Goal: Information Seeking & Learning: Learn about a topic

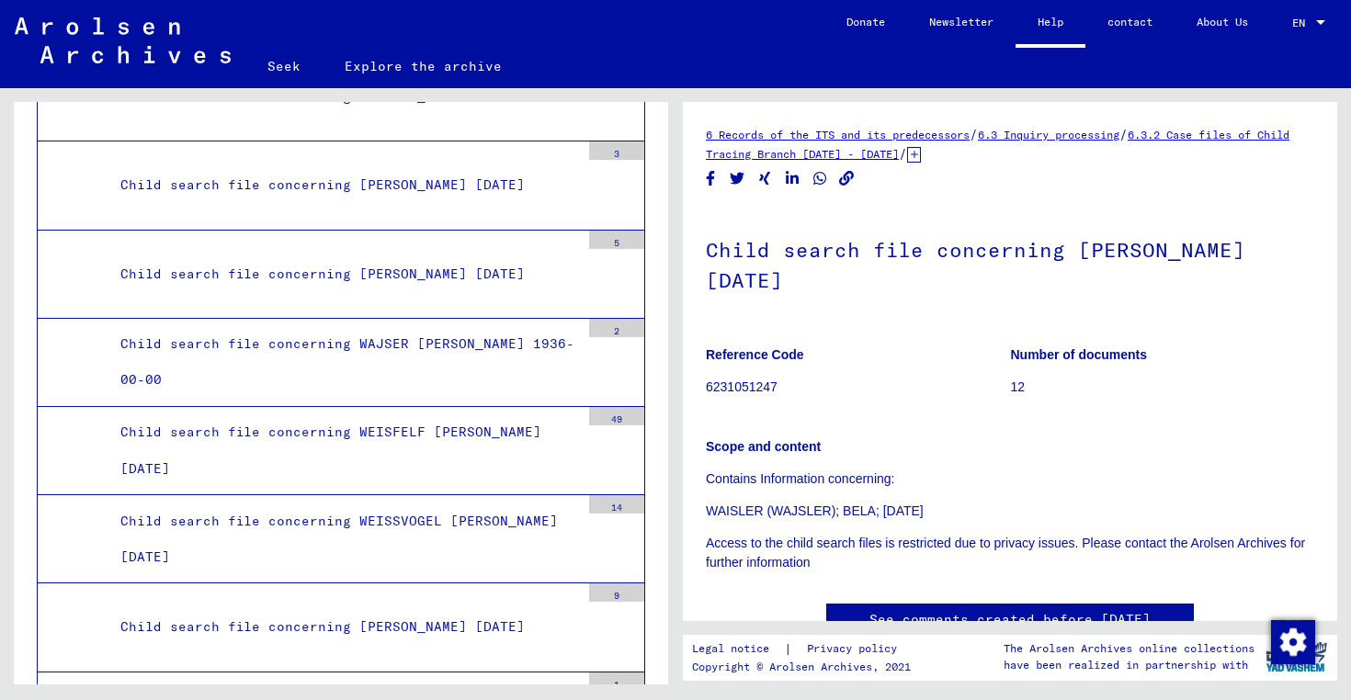
click at [286, 62] on font "Seek" at bounding box center [283, 66] width 33 height 17
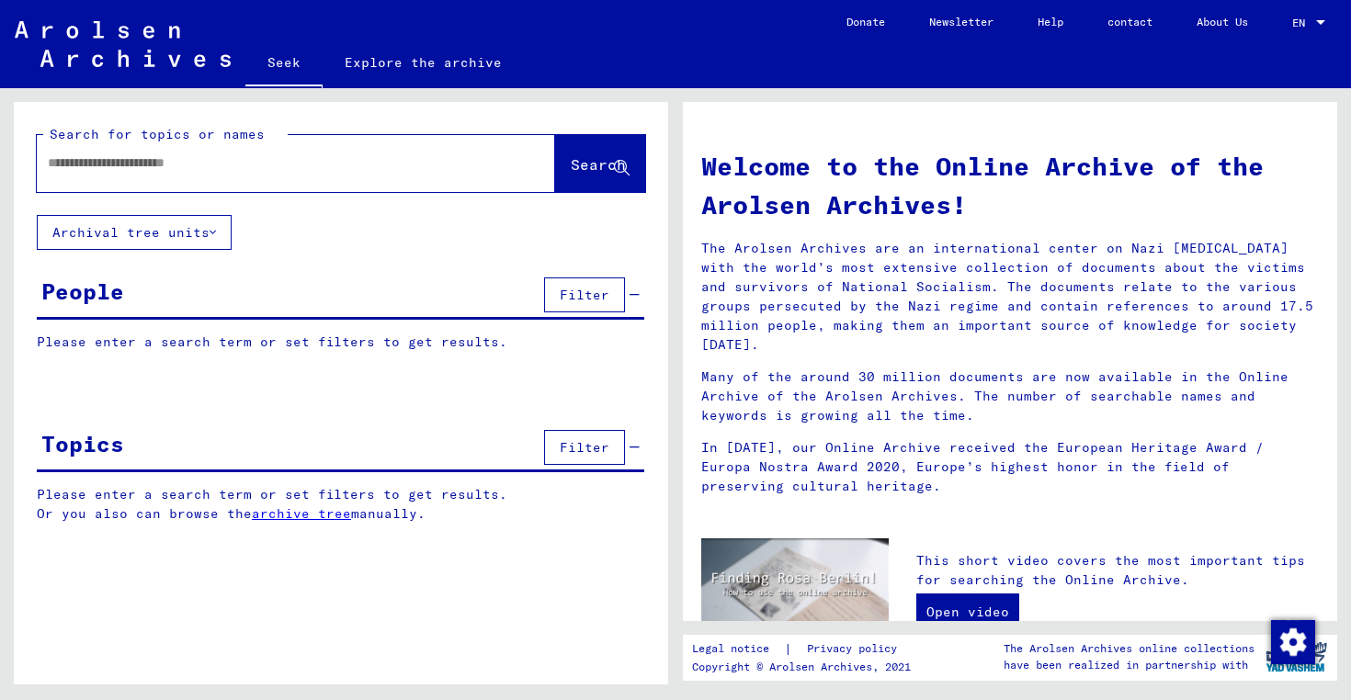
click at [131, 55] on img at bounding box center [123, 44] width 216 height 46
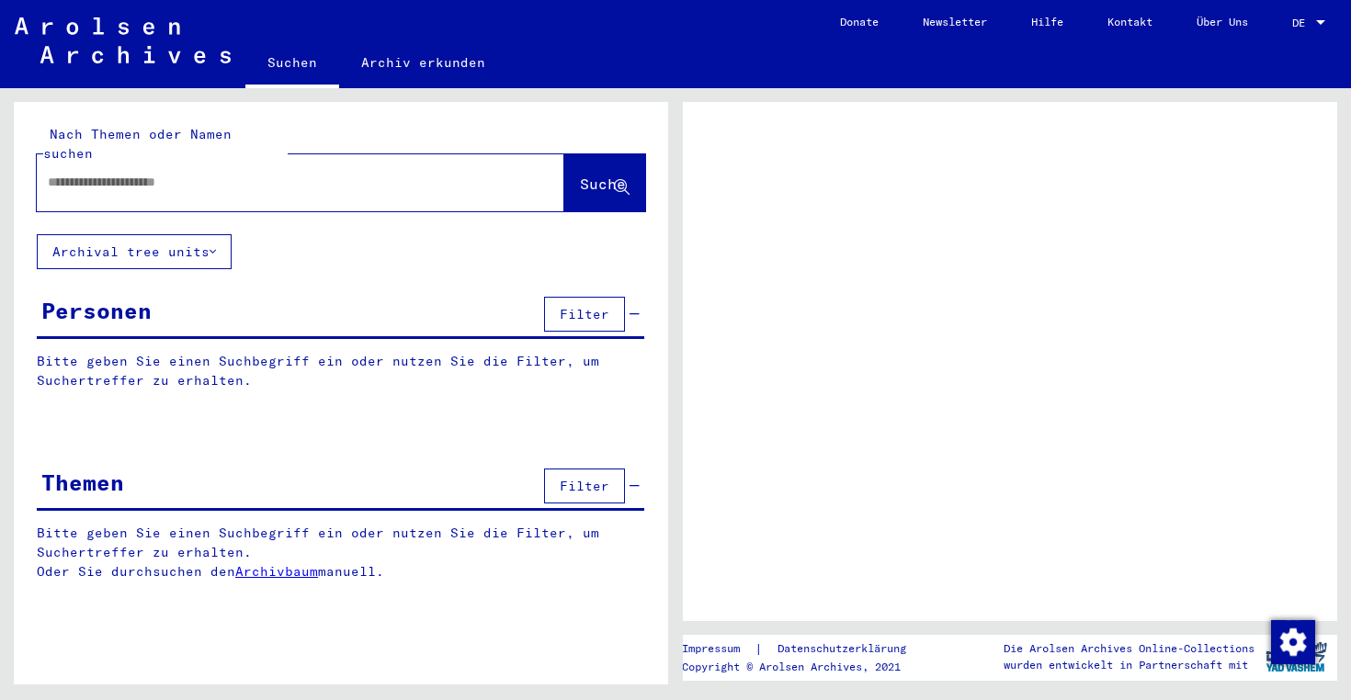
click at [107, 173] on input "text" at bounding box center [284, 182] width 472 height 19
click at [1299, 20] on span "DE" at bounding box center [1302, 23] width 20 height 13
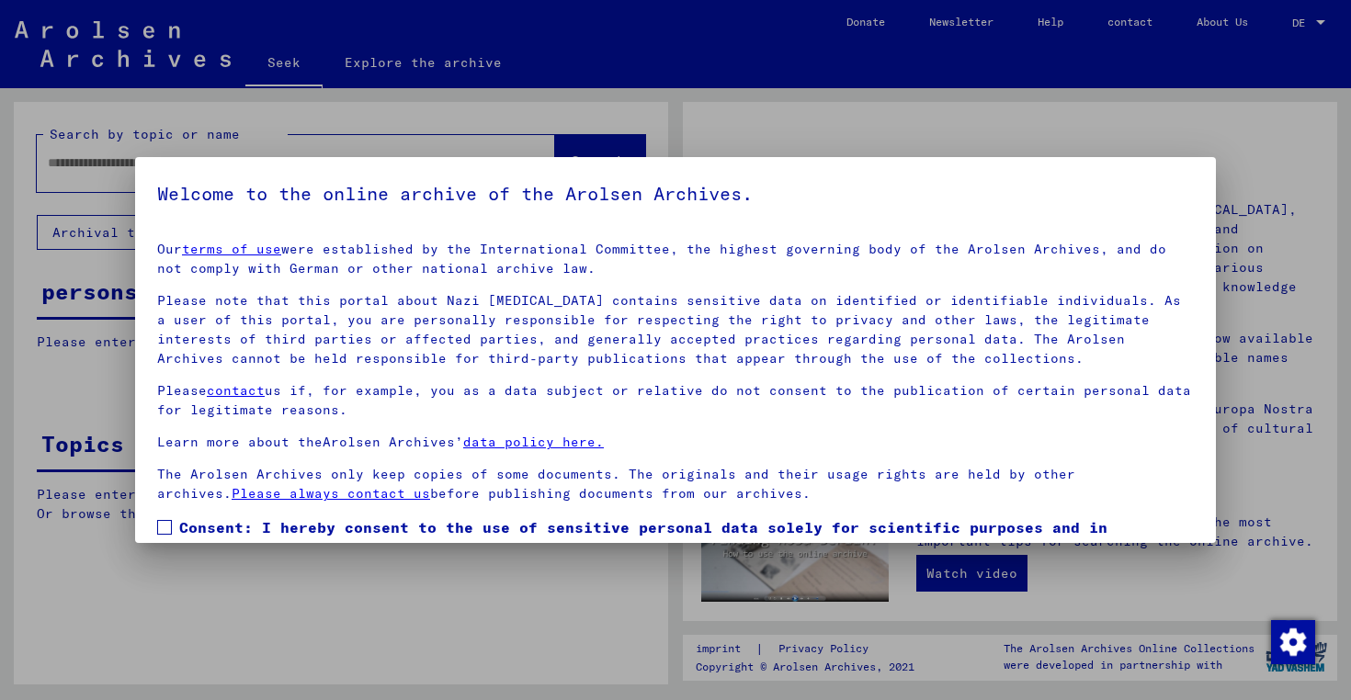
scroll to position [107, 0]
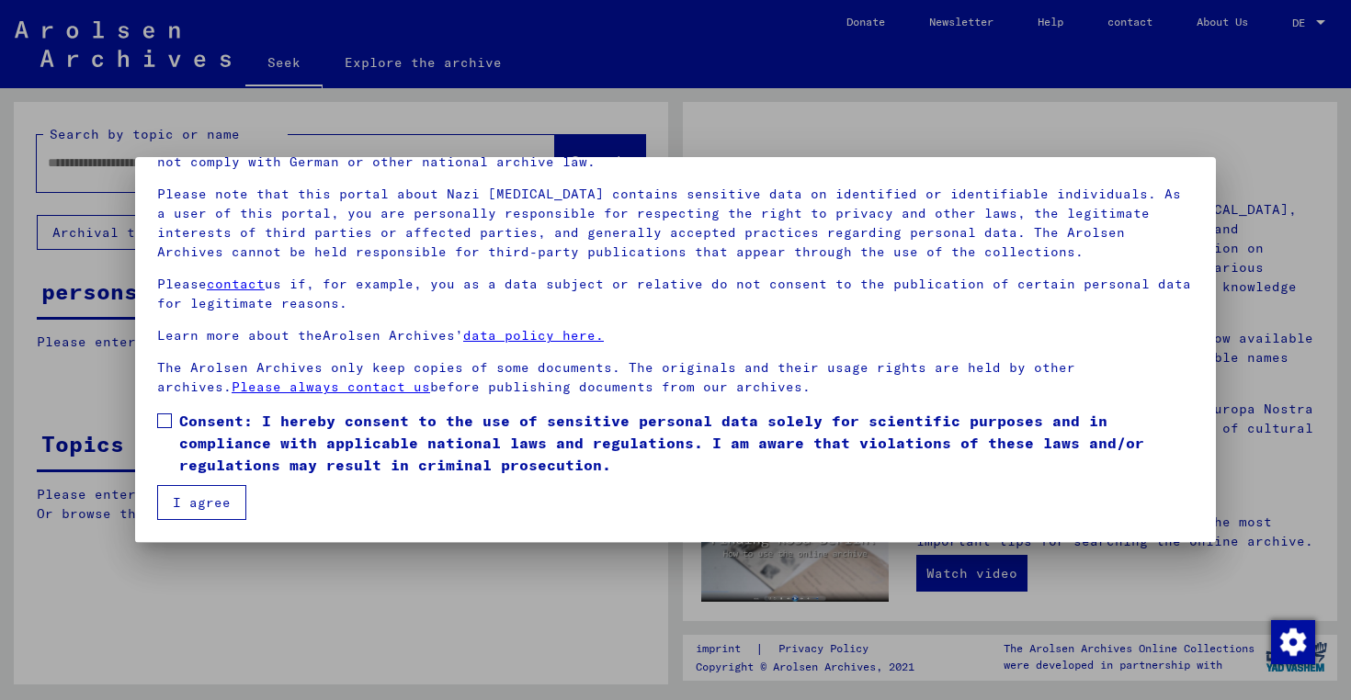
click at [170, 419] on span at bounding box center [164, 421] width 15 height 15
click at [200, 503] on font "I agree" at bounding box center [202, 502] width 58 height 17
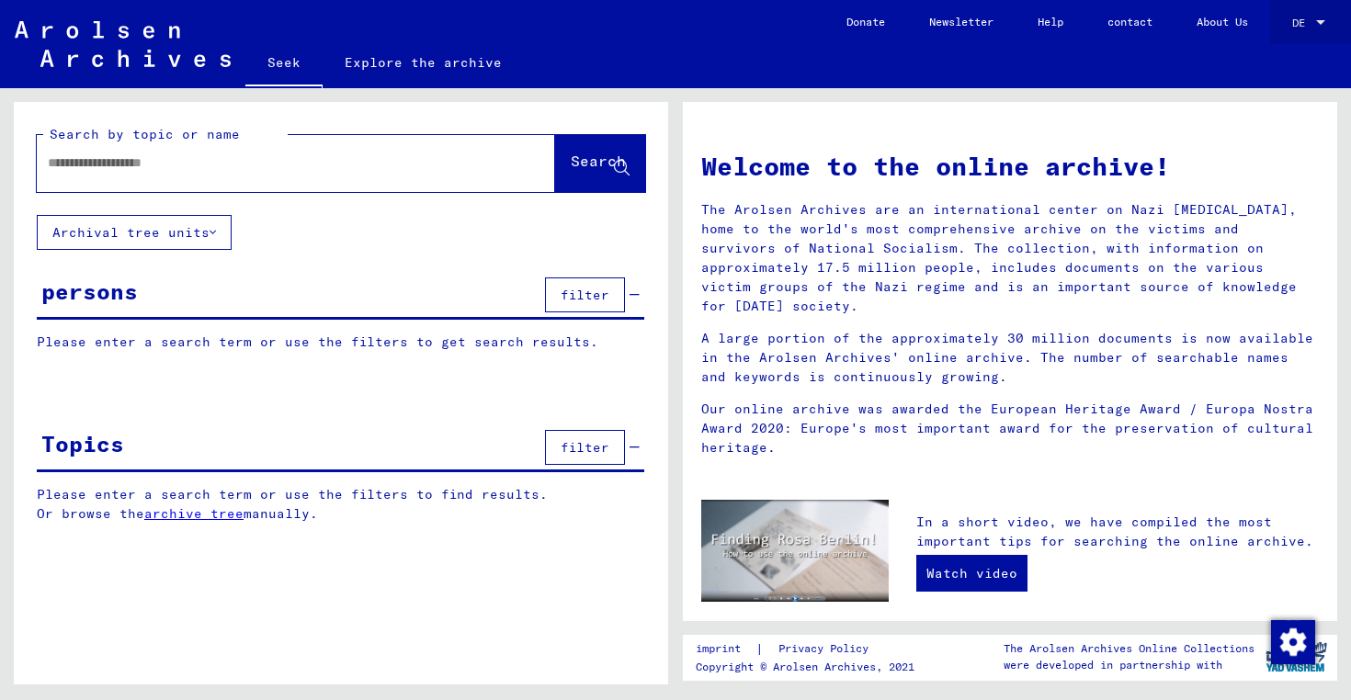
click at [1300, 21] on font "DE" at bounding box center [1298, 23] width 13 height 14
click at [1271, 35] on font "English" at bounding box center [1274, 33] width 45 height 14
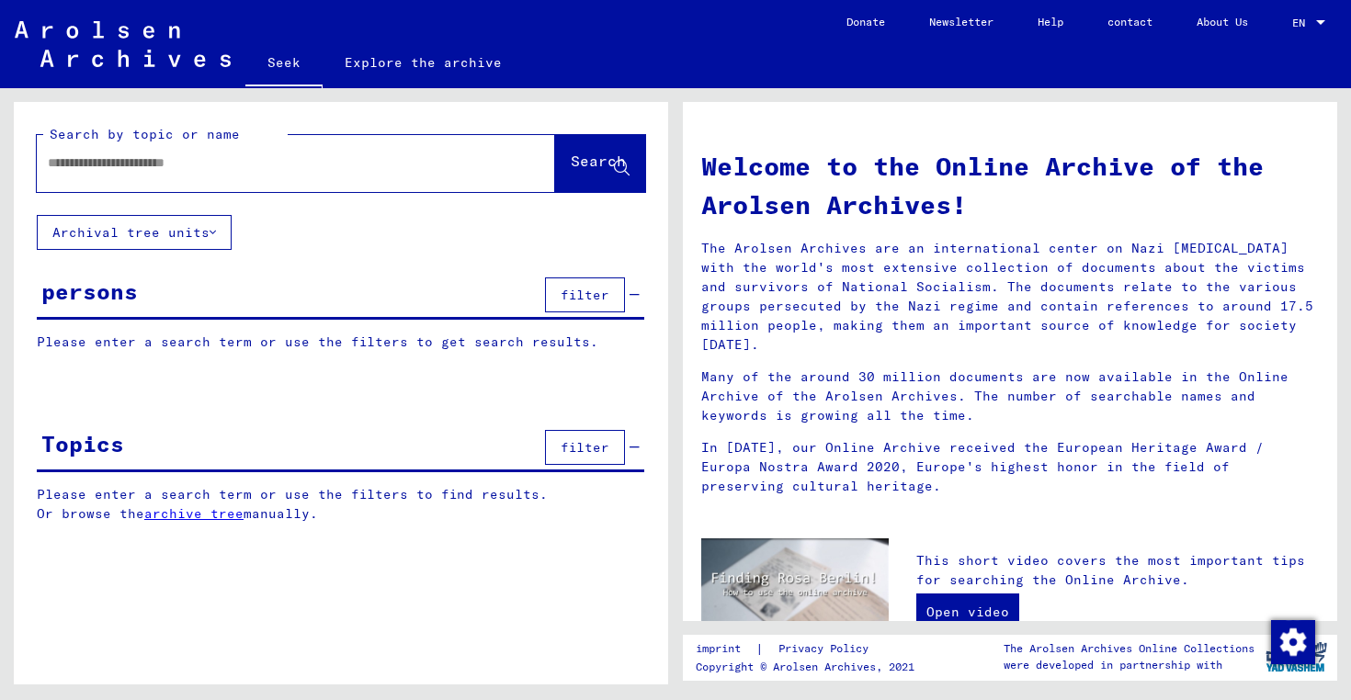
click at [187, 163] on input "text" at bounding box center [274, 162] width 452 height 19
type input "*******"
click at [571, 164] on font "Search" at bounding box center [598, 161] width 55 height 18
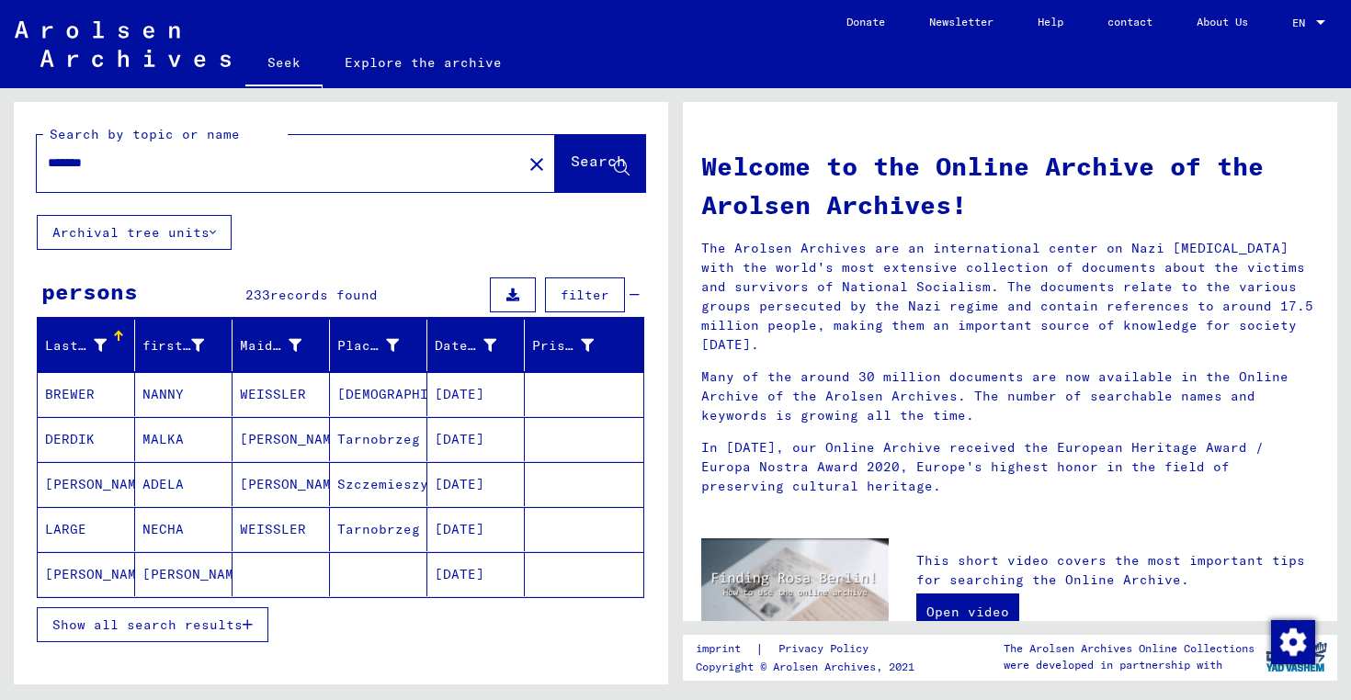
click at [129, 623] on font "Show all search results" at bounding box center [147, 625] width 190 height 17
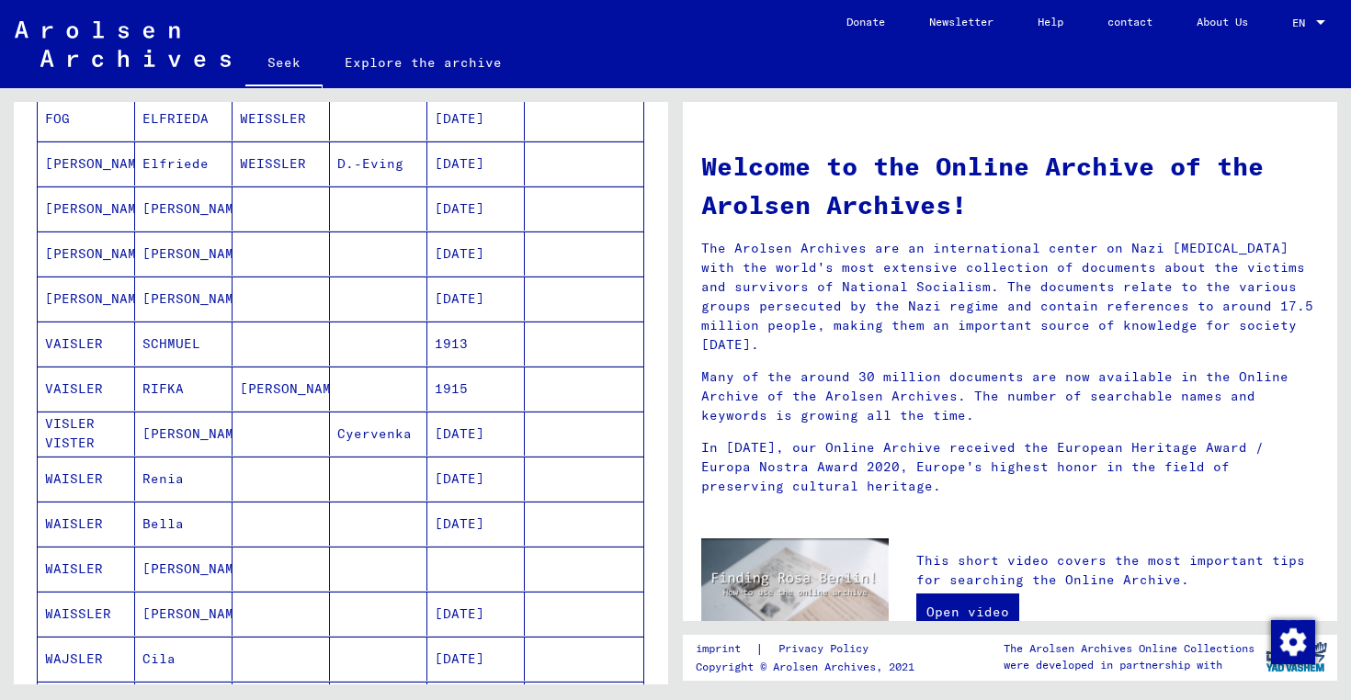
scroll to position [637, 0]
click at [164, 478] on font "Renia" at bounding box center [162, 478] width 41 height 17
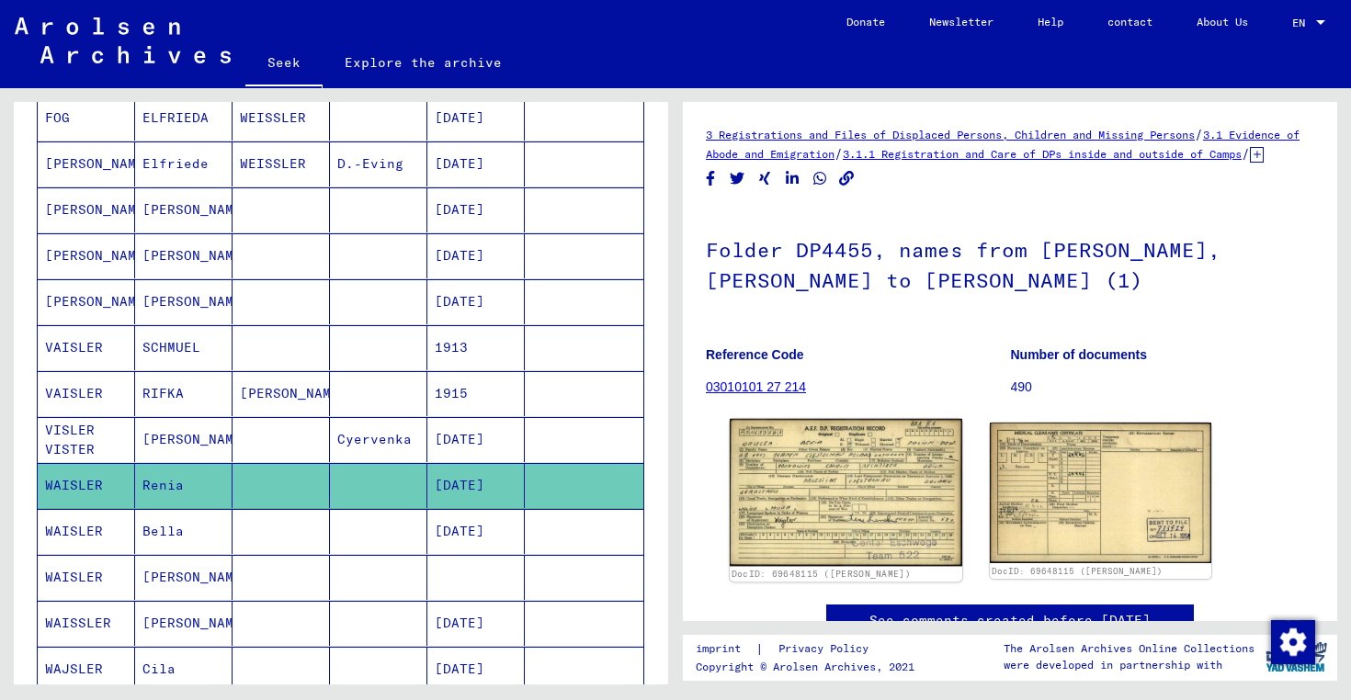
click at [832, 504] on img at bounding box center [846, 492] width 233 height 147
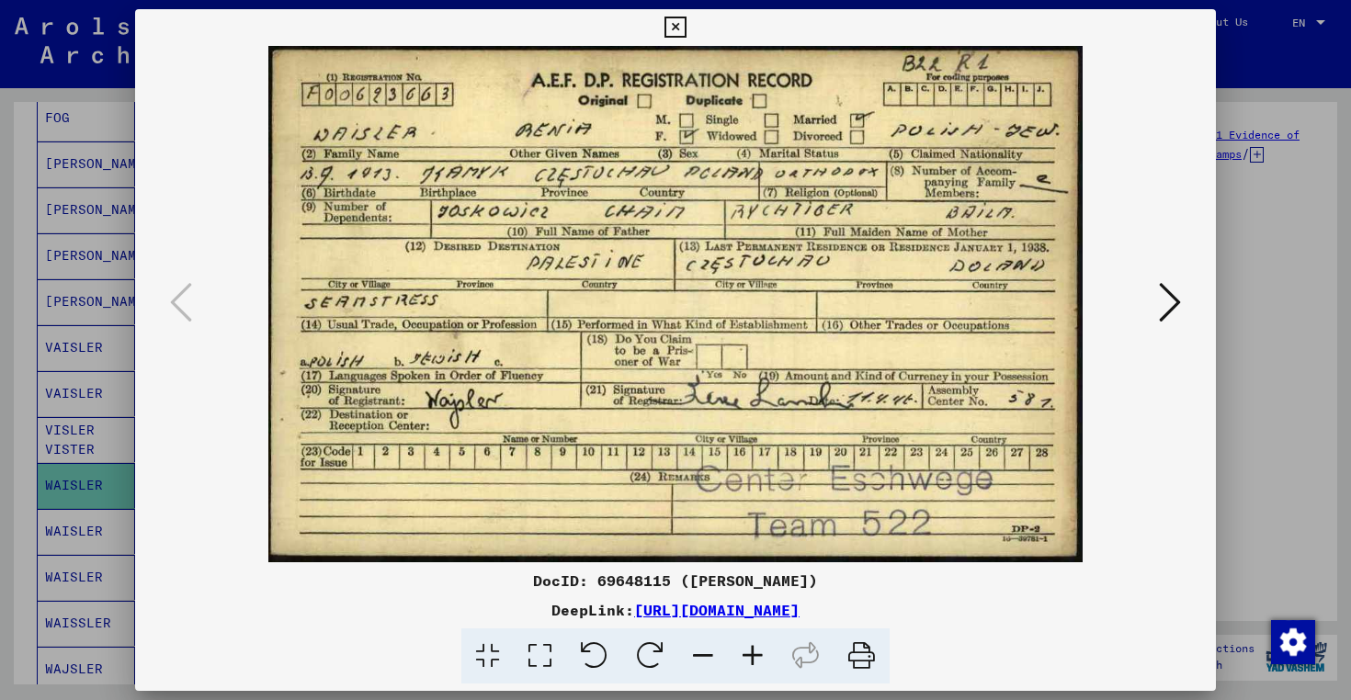
click at [1174, 305] on icon at bounding box center [1170, 302] width 22 height 44
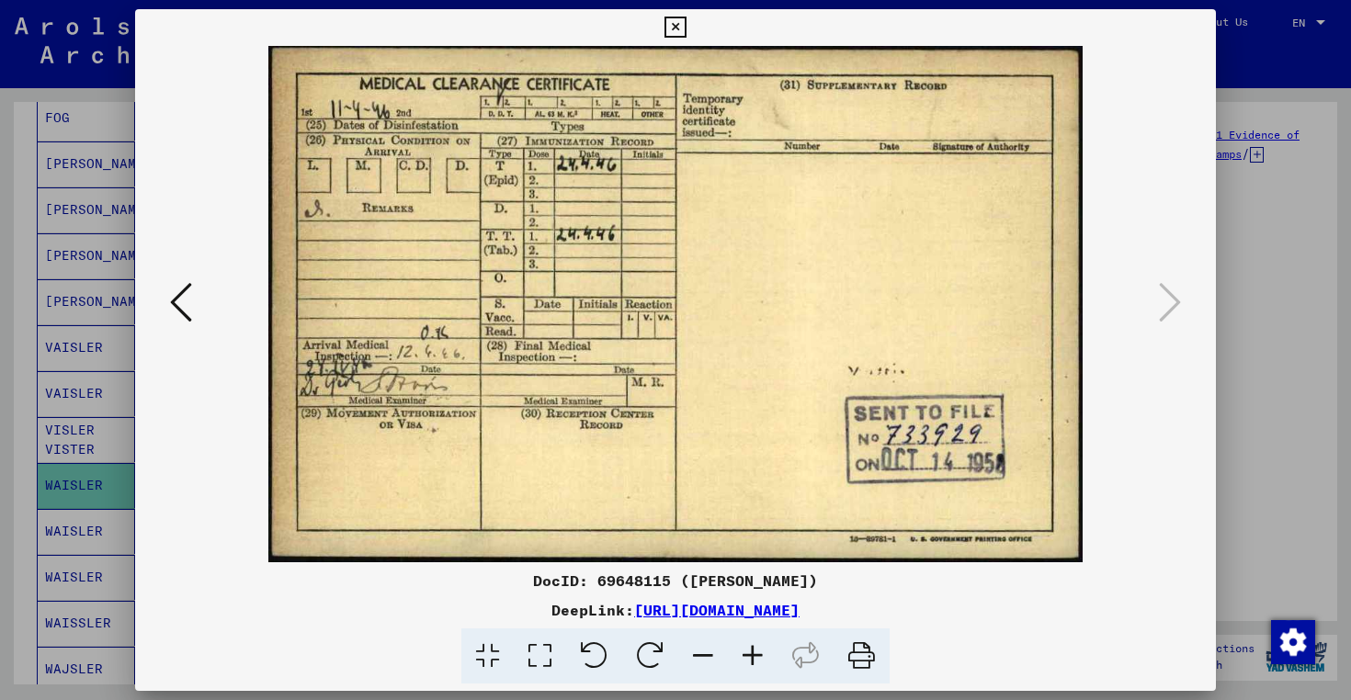
click at [180, 293] on icon at bounding box center [181, 302] width 22 height 44
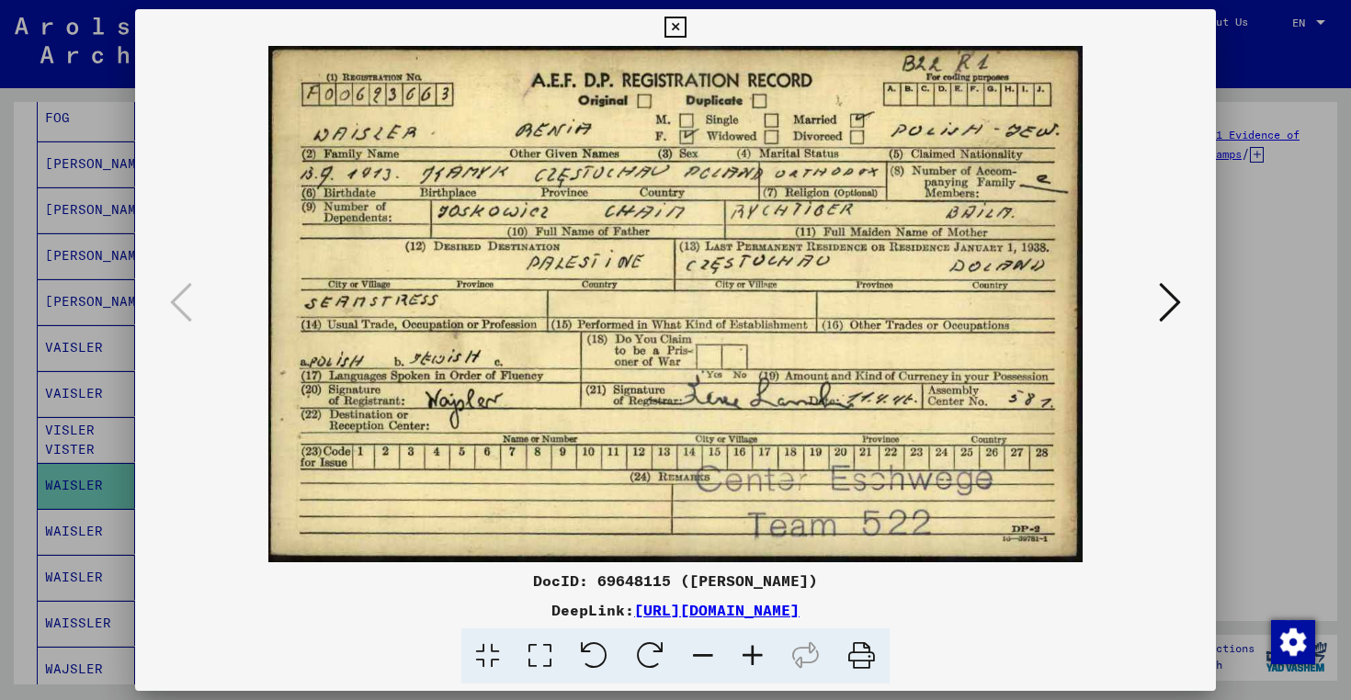
click at [675, 26] on icon at bounding box center [674, 28] width 21 height 22
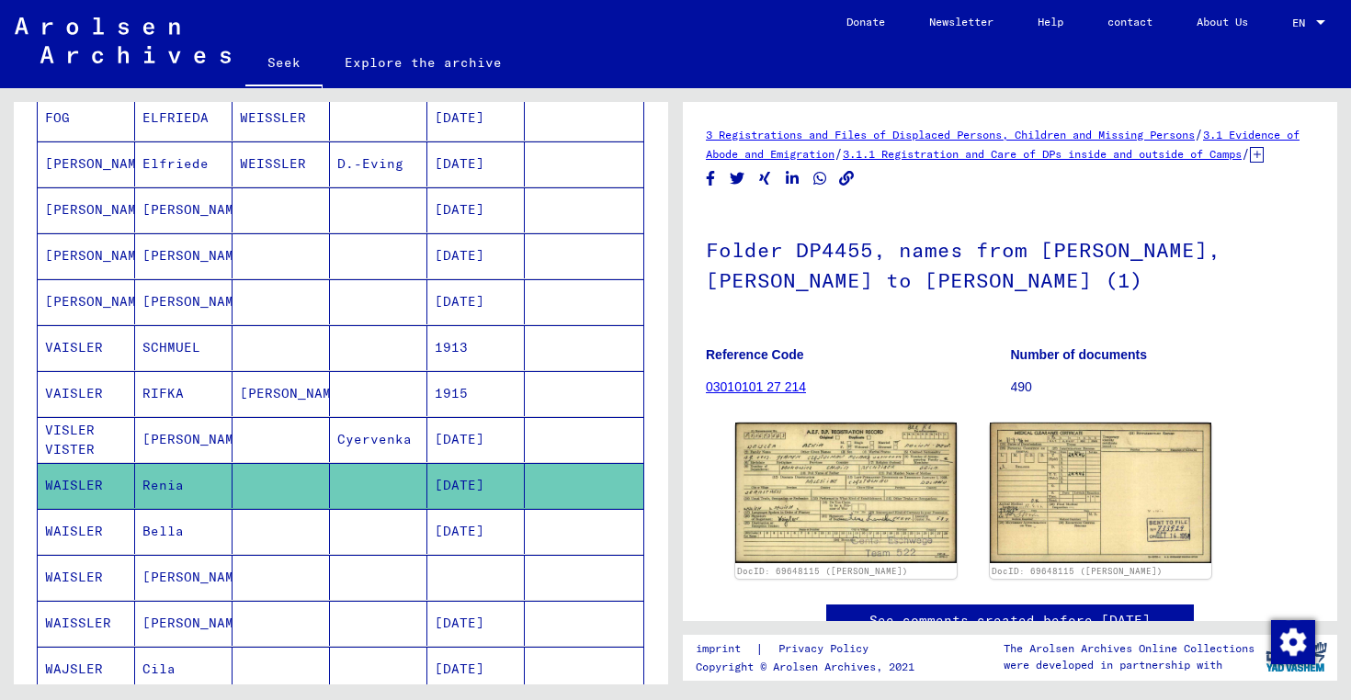
click at [176, 576] on font "JOSEPH" at bounding box center [196, 577] width 108 height 17
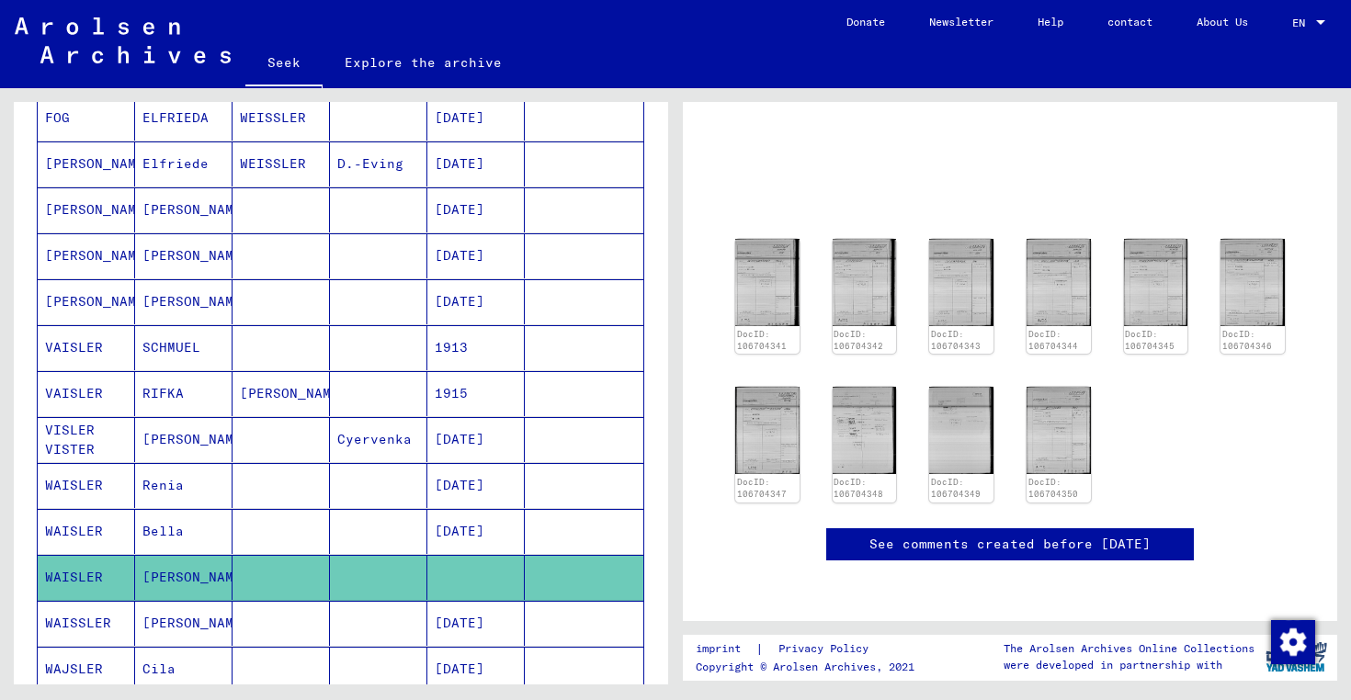
scroll to position [121, 0]
click at [759, 250] on img at bounding box center [766, 282] width 67 height 92
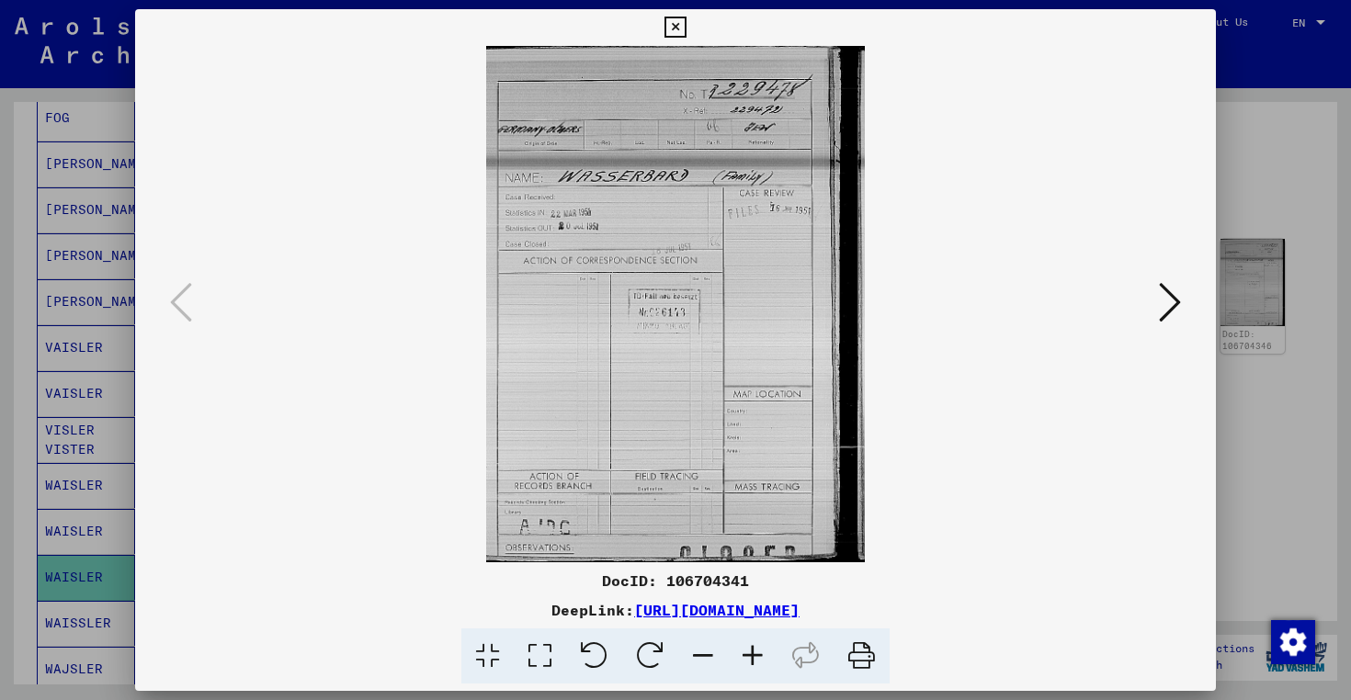
click at [1172, 308] on icon at bounding box center [1170, 302] width 22 height 44
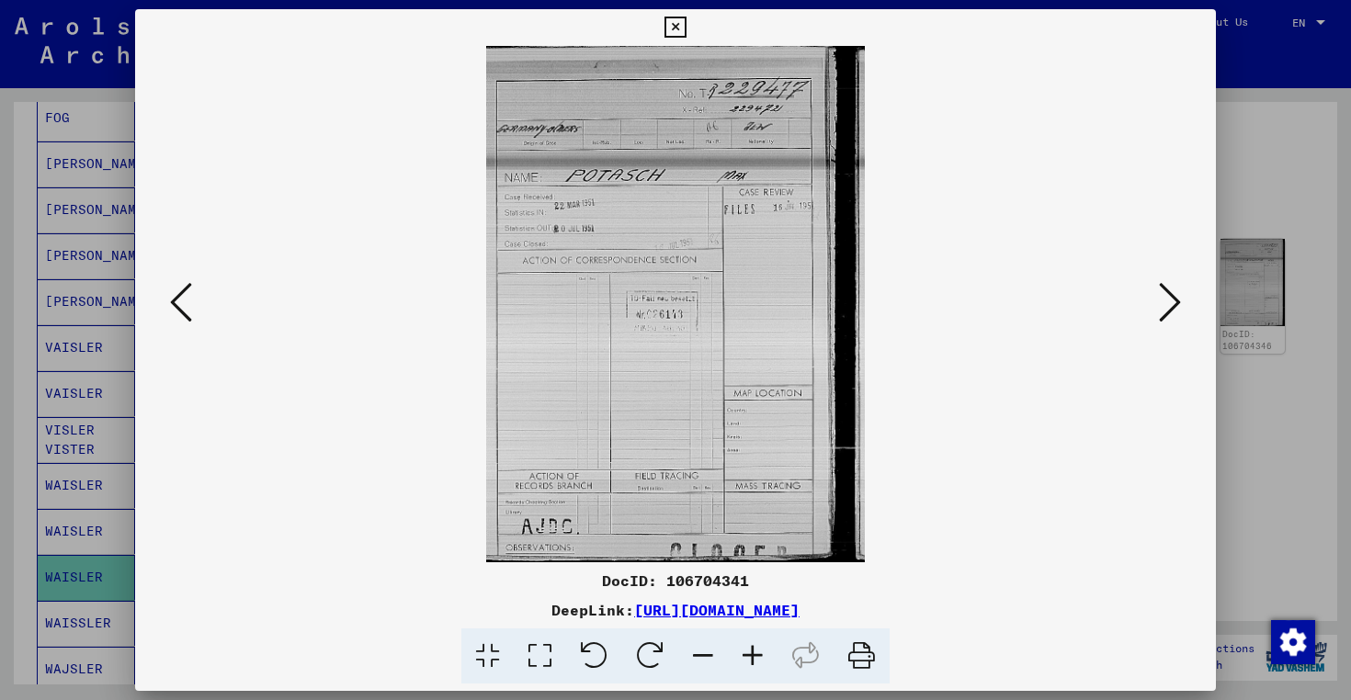
click at [1172, 307] on icon at bounding box center [1170, 302] width 22 height 44
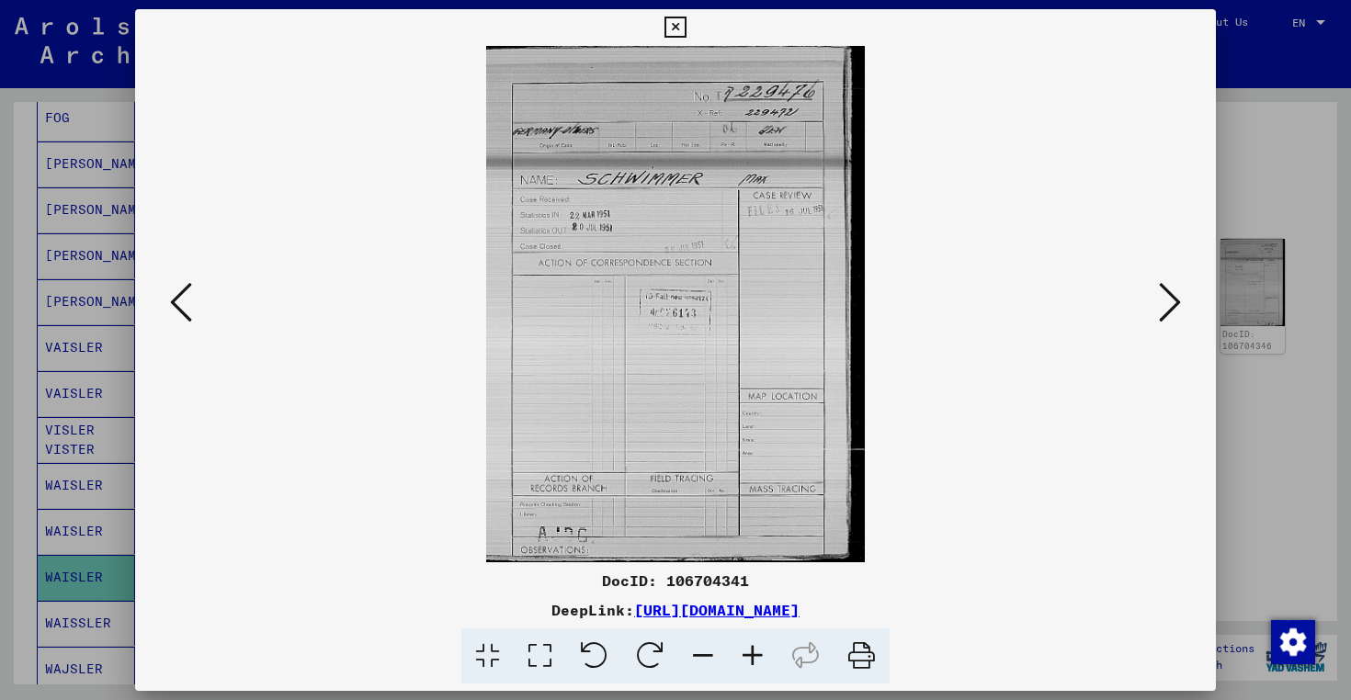
click at [1172, 307] on icon at bounding box center [1170, 302] width 22 height 44
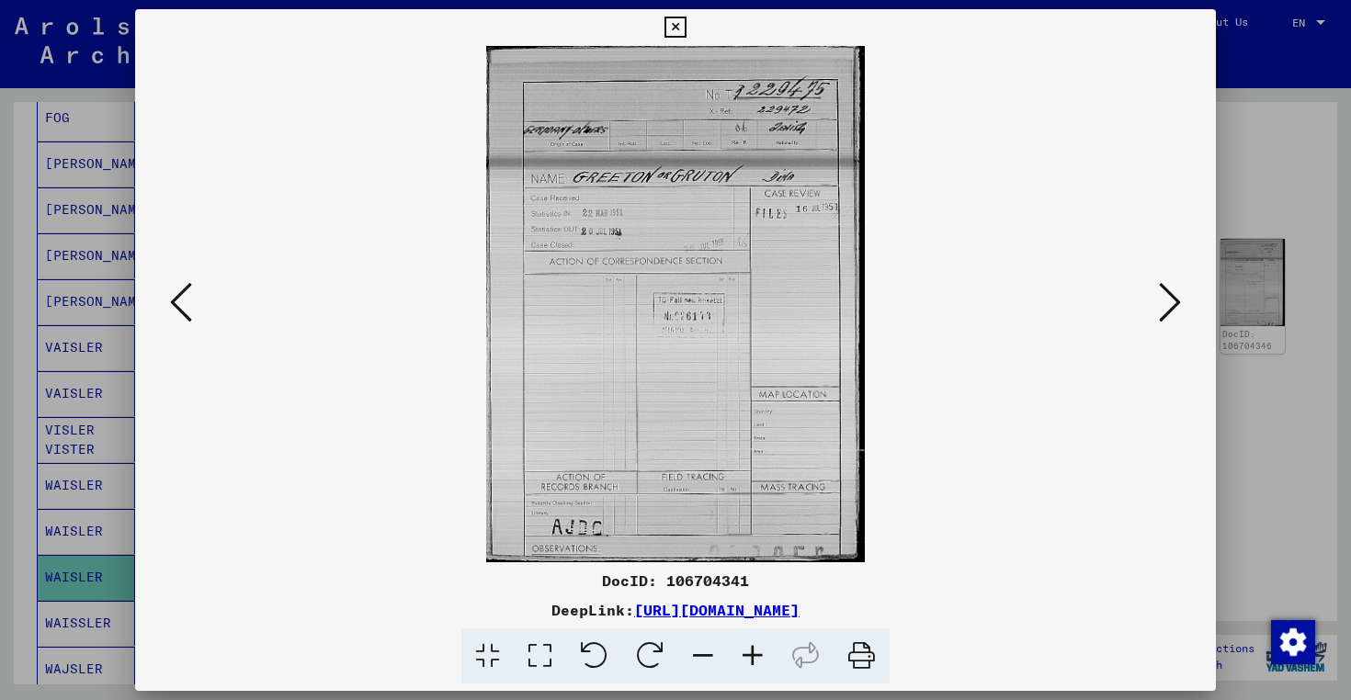
click at [1172, 307] on icon at bounding box center [1170, 302] width 22 height 44
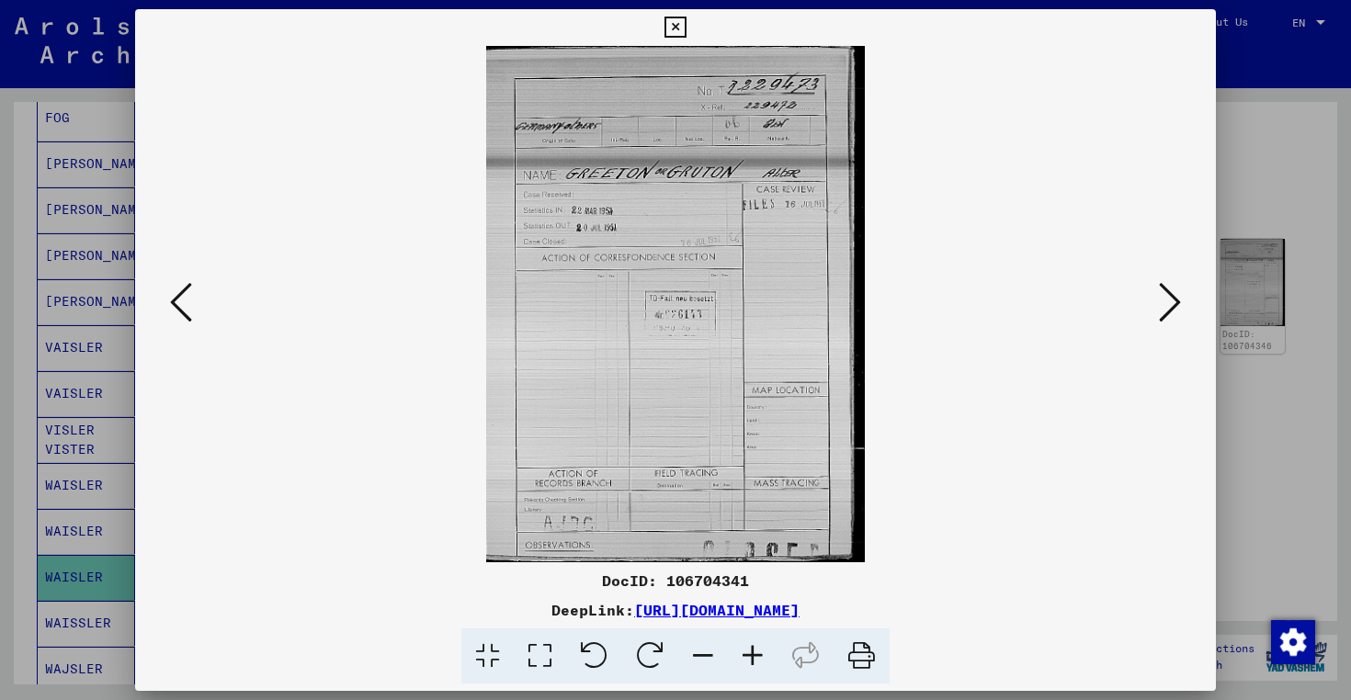
click at [1172, 307] on icon at bounding box center [1170, 302] width 22 height 44
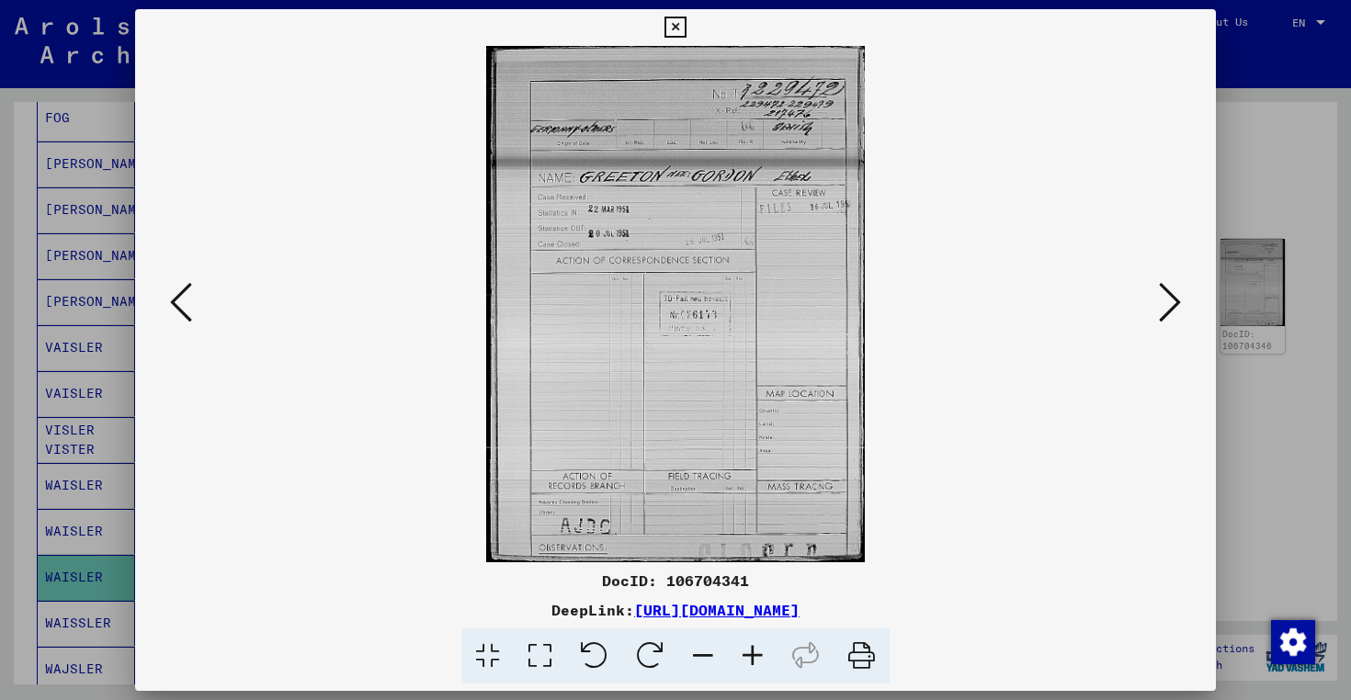
click at [1172, 307] on icon at bounding box center [1170, 302] width 22 height 44
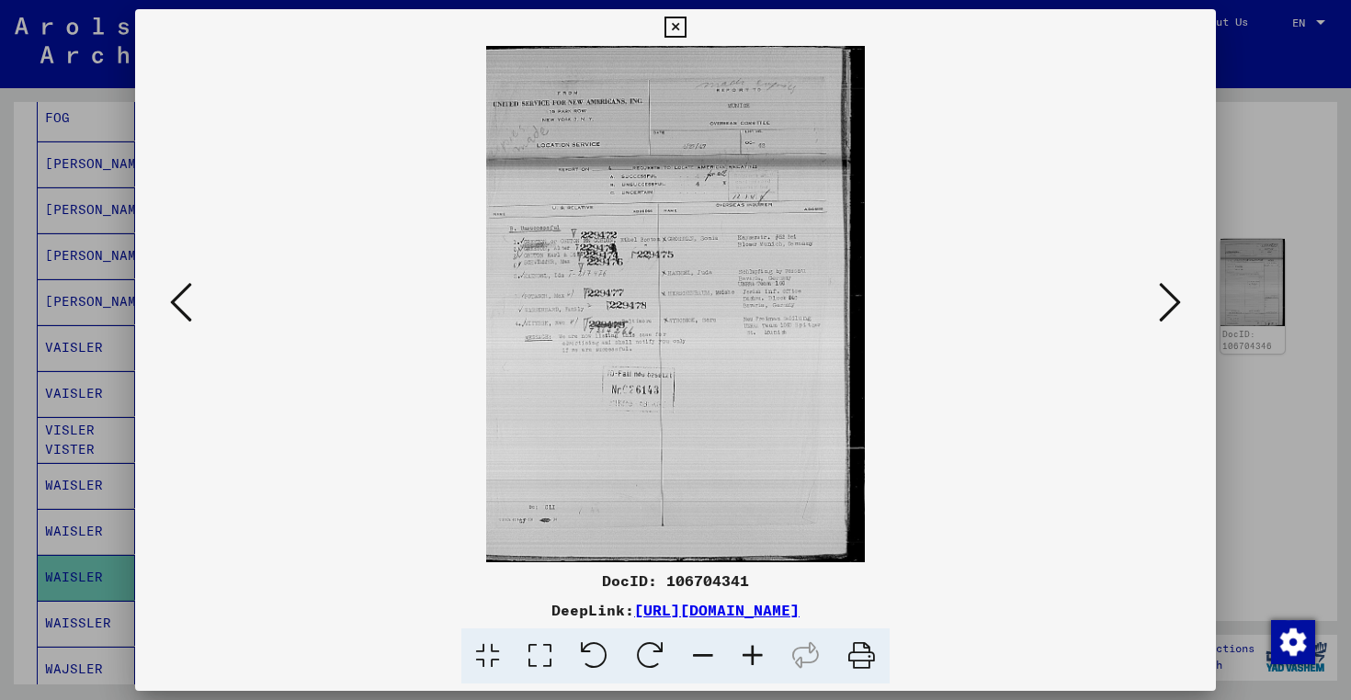
click at [676, 357] on img at bounding box center [676, 304] width 956 height 516
click at [1171, 312] on icon at bounding box center [1170, 302] width 22 height 44
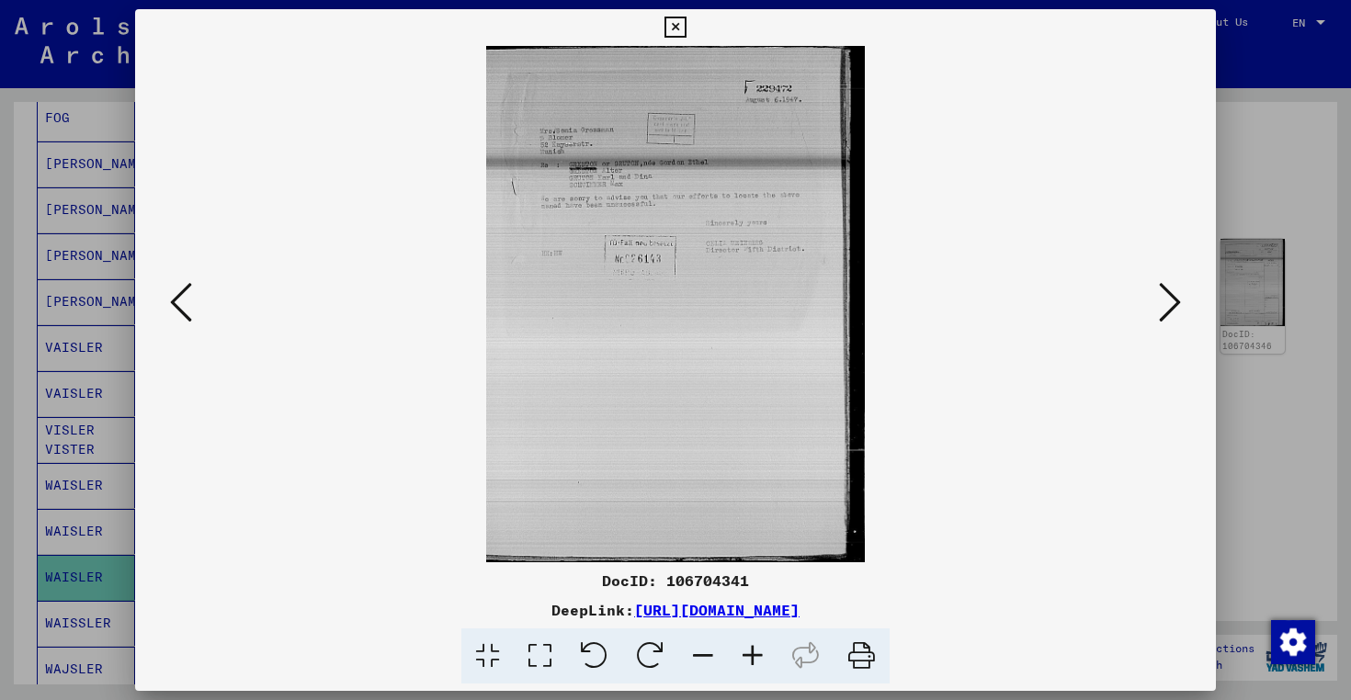
click at [1171, 312] on icon at bounding box center [1170, 302] width 22 height 44
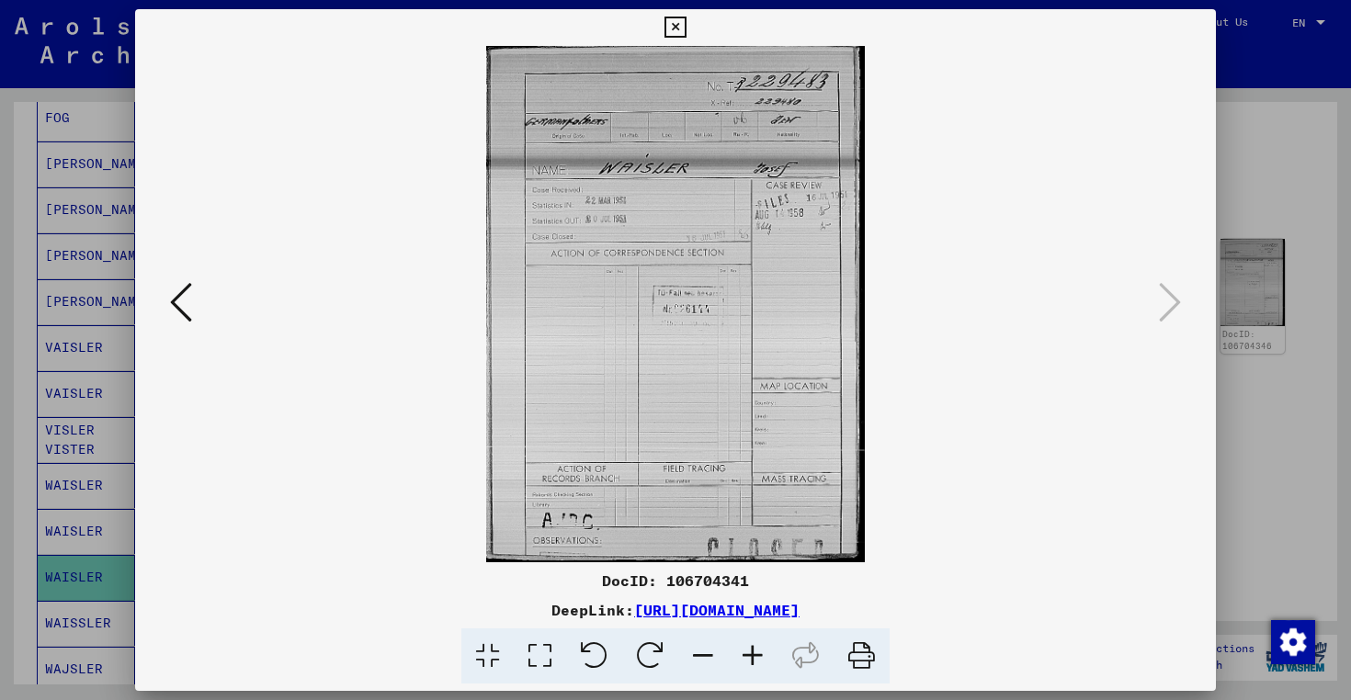
click at [709, 270] on img at bounding box center [676, 304] width 956 height 516
click at [677, 27] on icon at bounding box center [674, 28] width 21 height 22
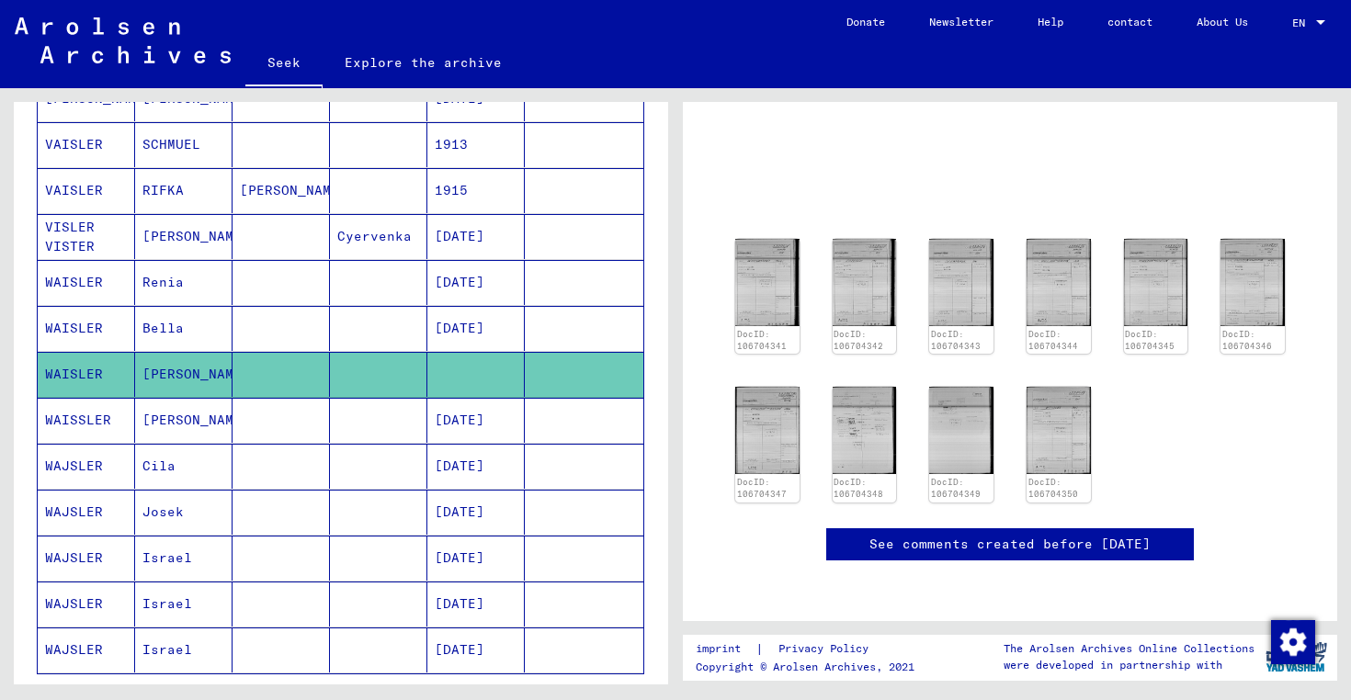
scroll to position [858, 0]
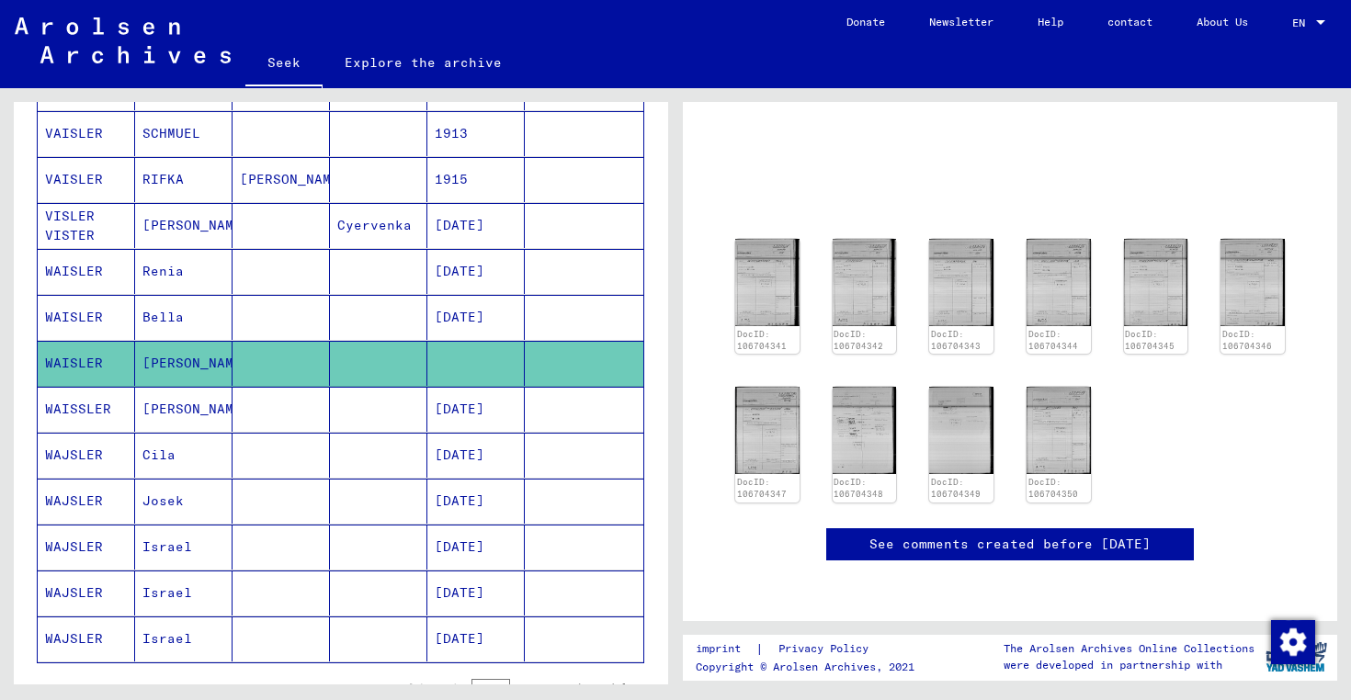
click at [95, 409] on font "WAISSLER" at bounding box center [78, 409] width 66 height 17
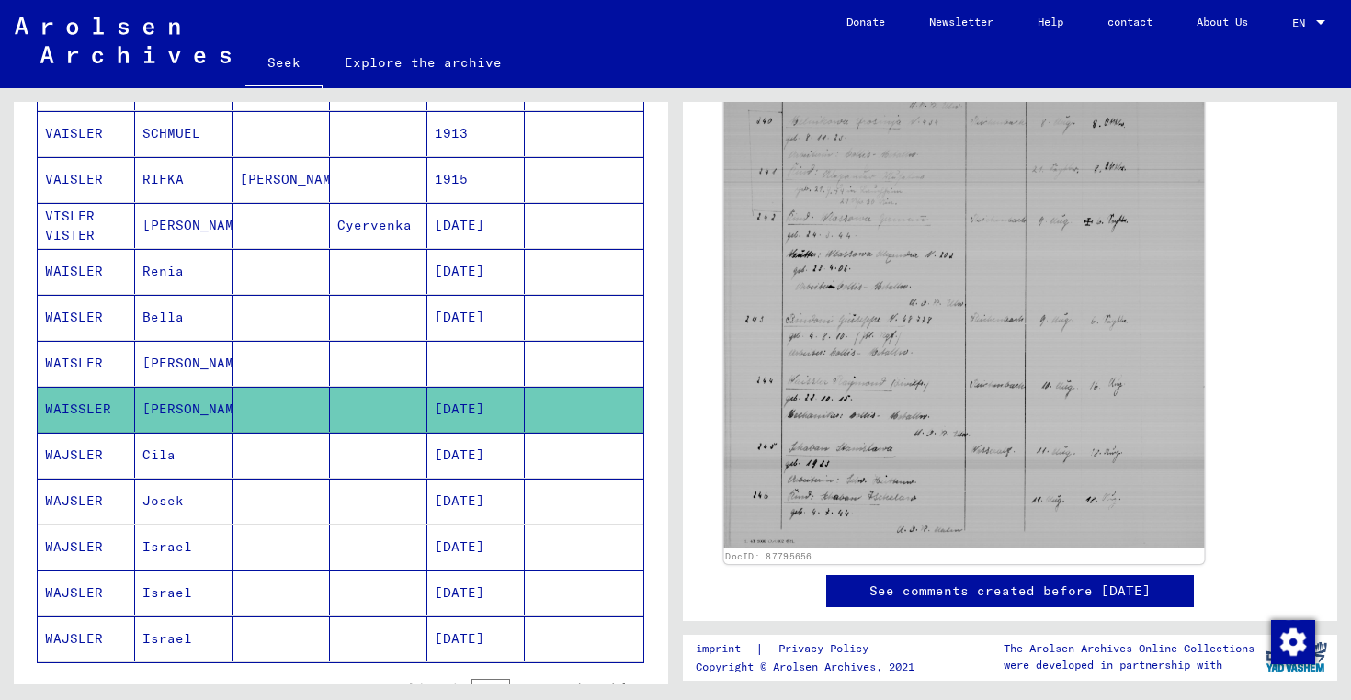
scroll to position [675, 0]
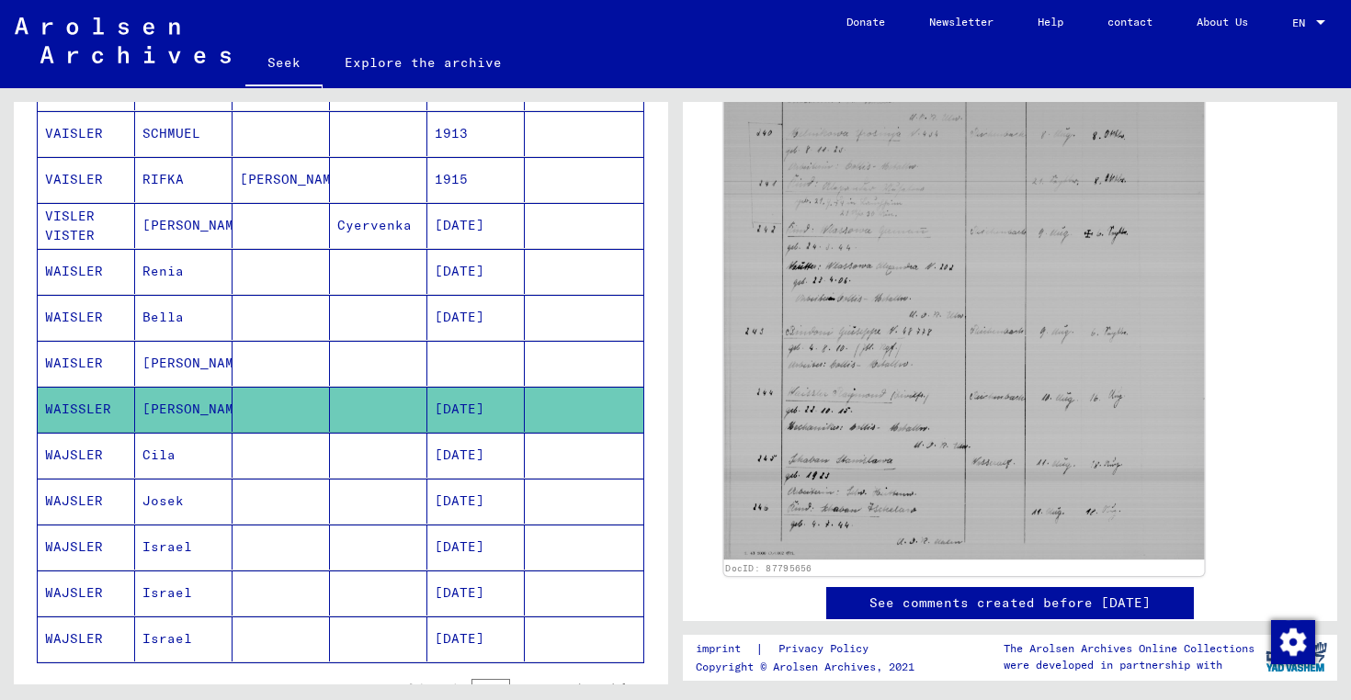
click at [845, 389] on img at bounding box center [964, 259] width 481 height 601
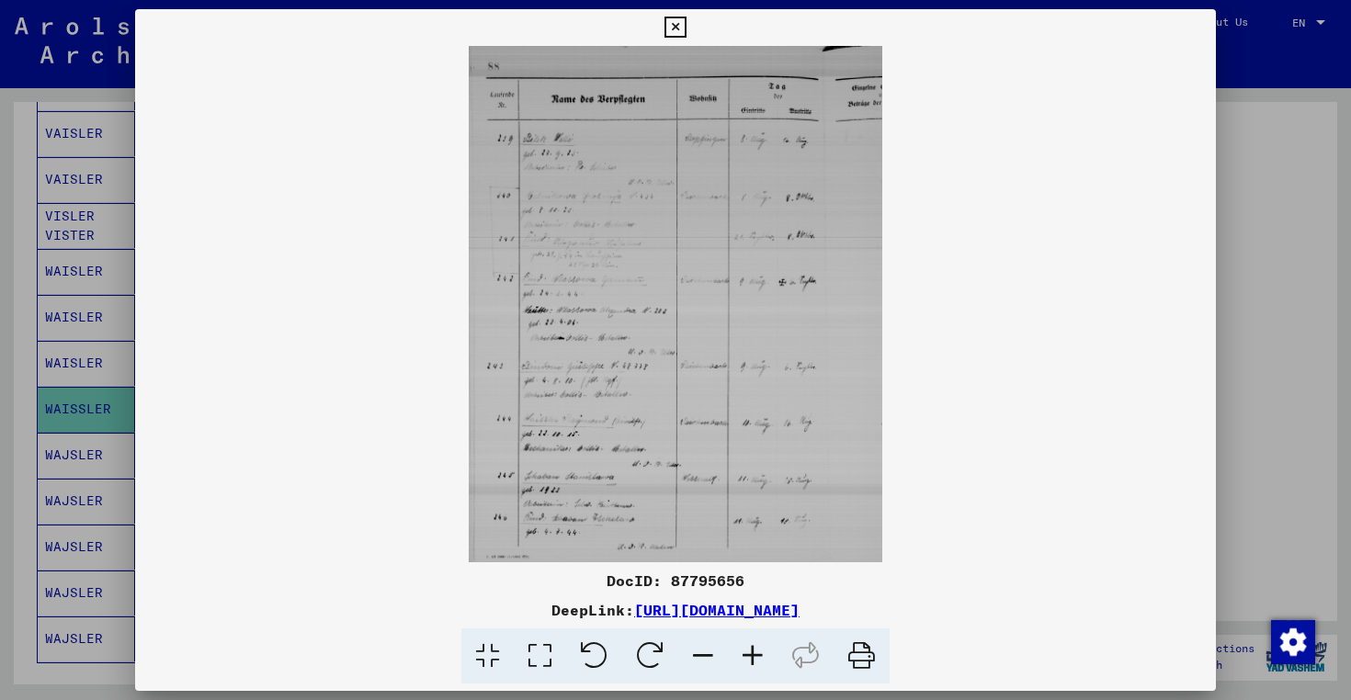
click at [863, 652] on icon at bounding box center [862, 657] width 56 height 56
click at [670, 23] on icon at bounding box center [674, 28] width 21 height 22
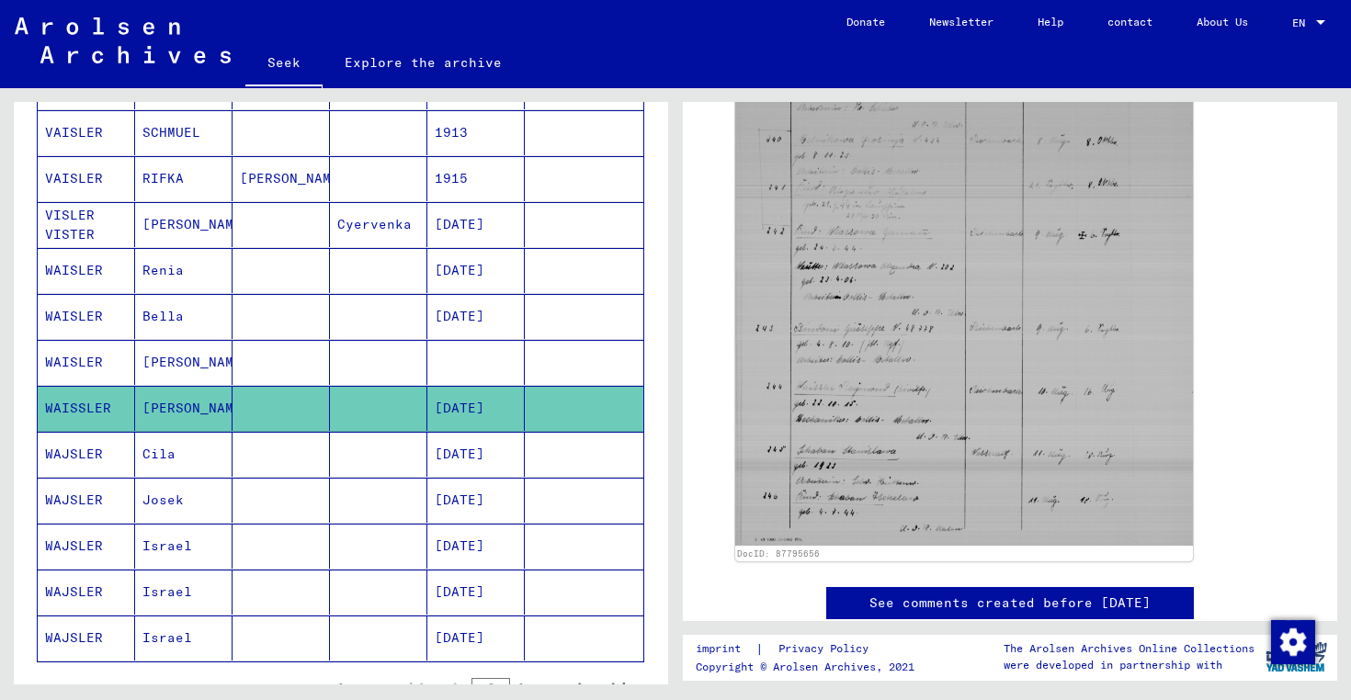
click at [87, 457] on font "WAJSLER" at bounding box center [74, 454] width 58 height 17
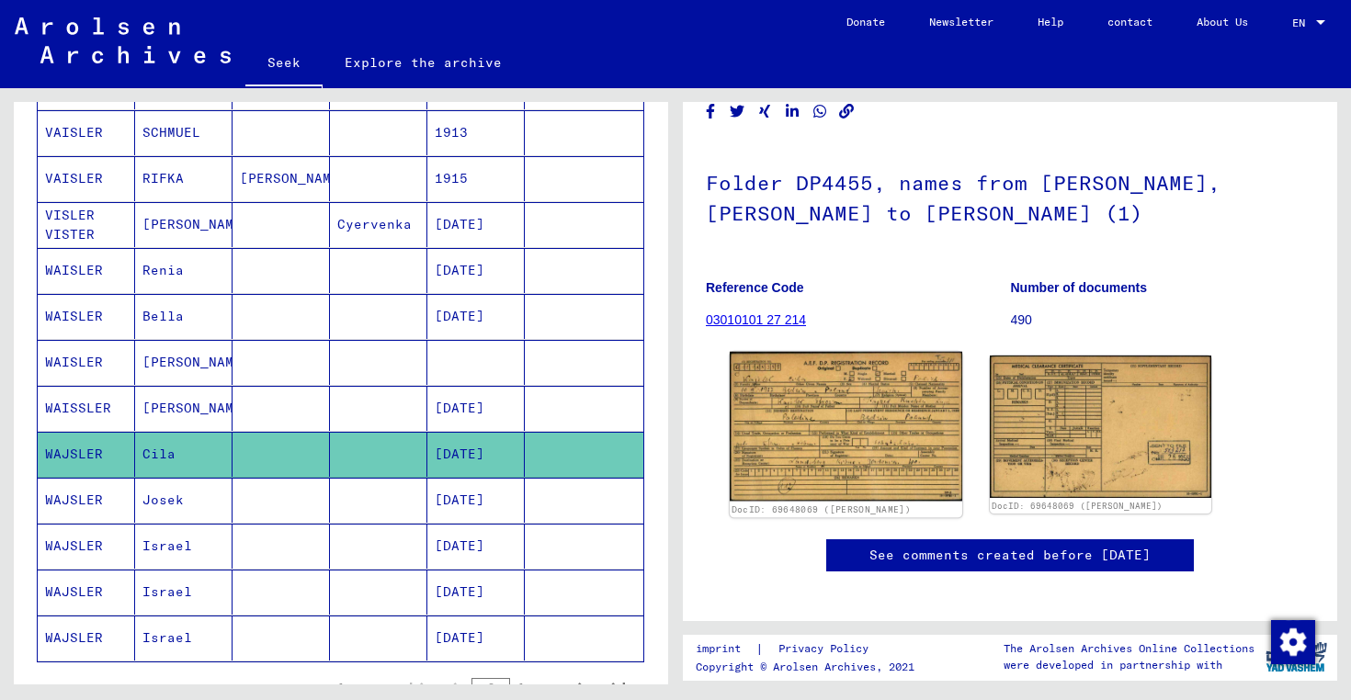
scroll to position [76, 0]
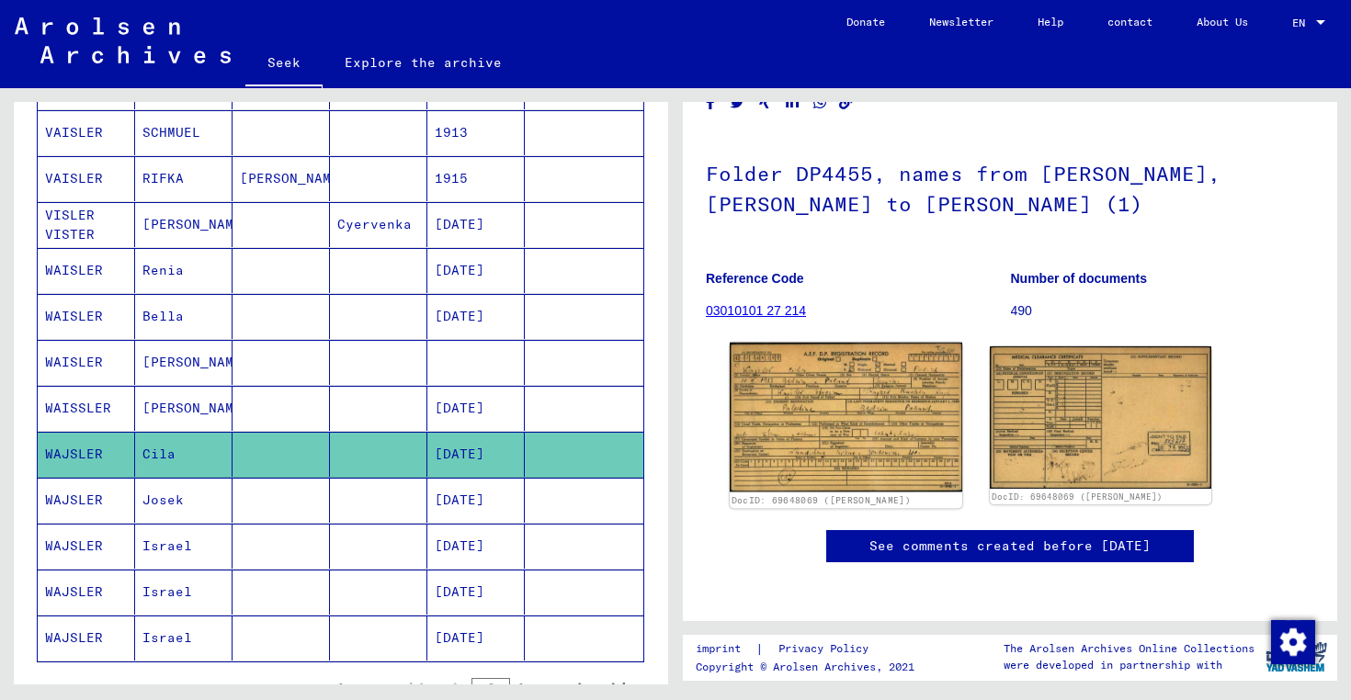
click at [838, 439] on img at bounding box center [846, 418] width 233 height 150
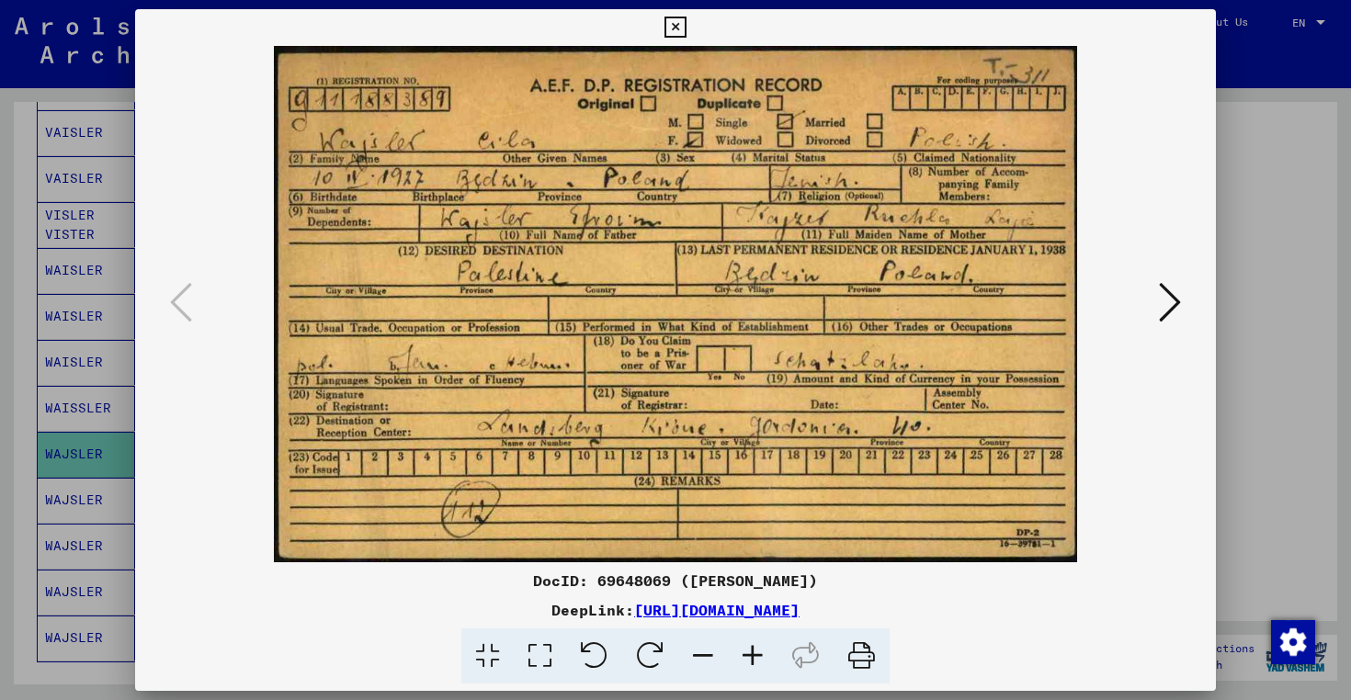
click at [675, 26] on icon at bounding box center [674, 28] width 21 height 22
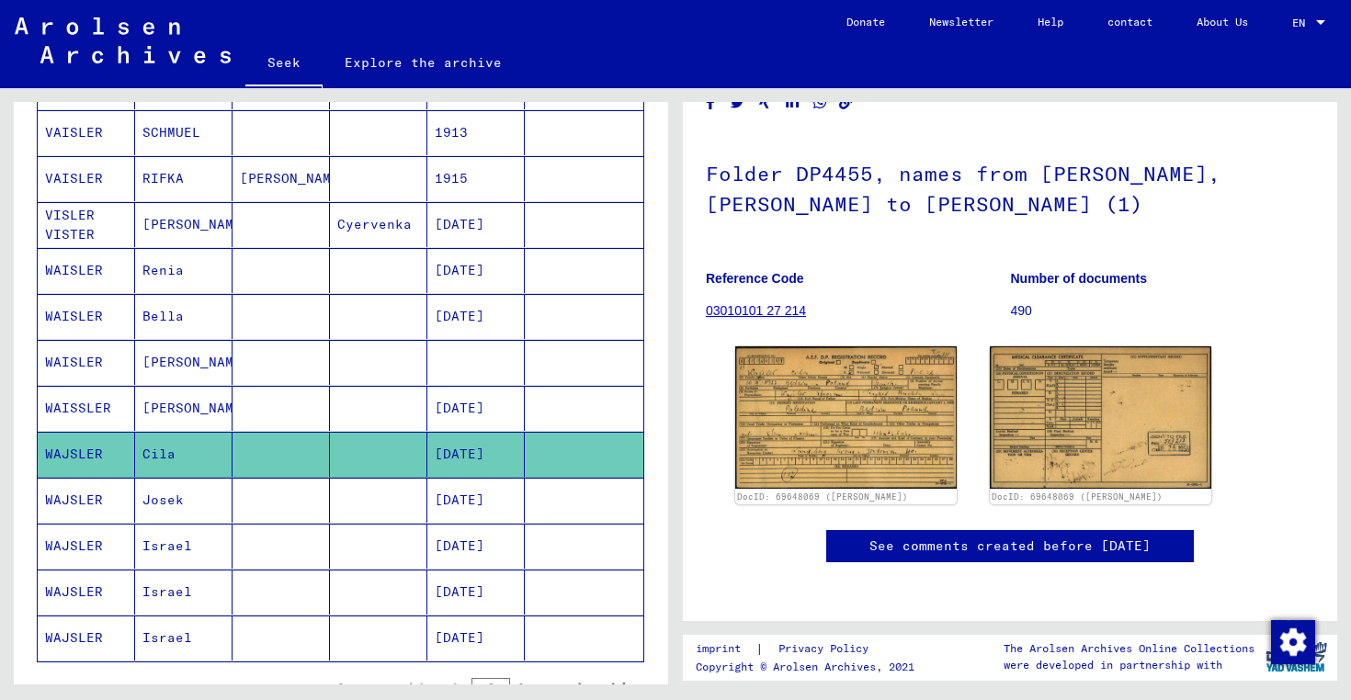
click at [158, 497] on font "Josek" at bounding box center [162, 500] width 41 height 17
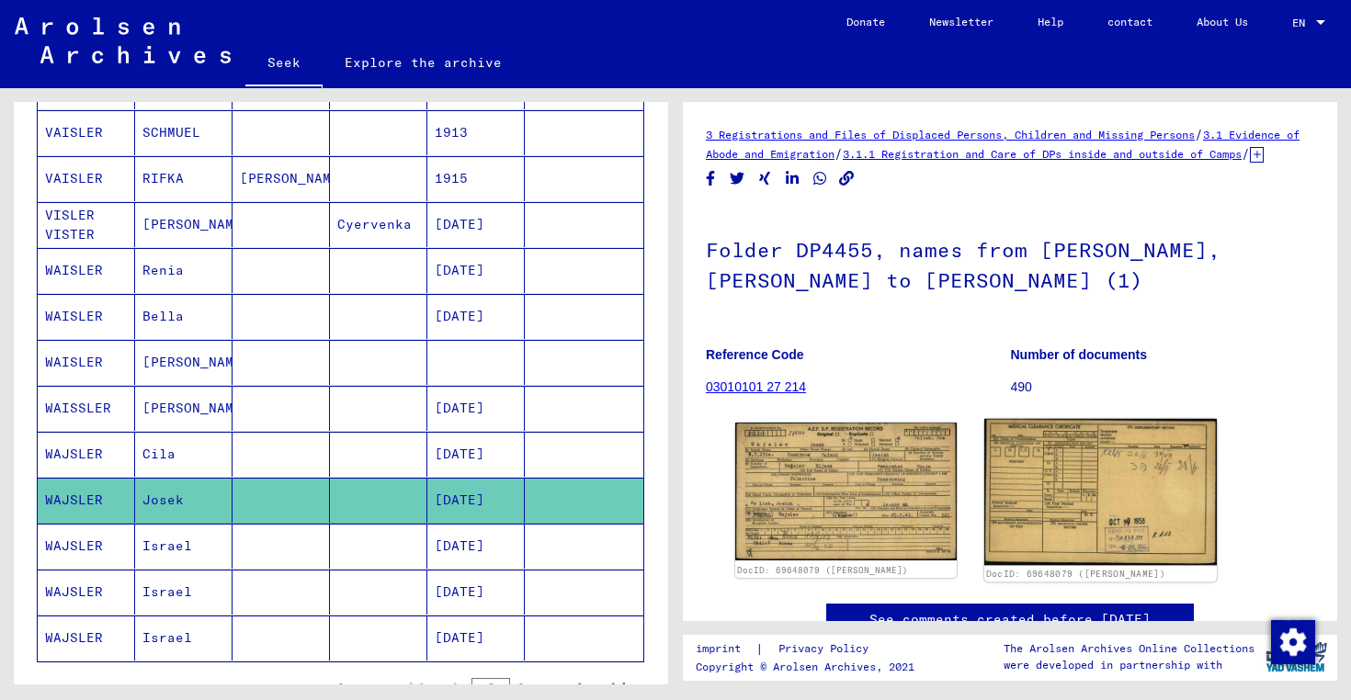
click at [1071, 492] on img at bounding box center [1100, 492] width 233 height 147
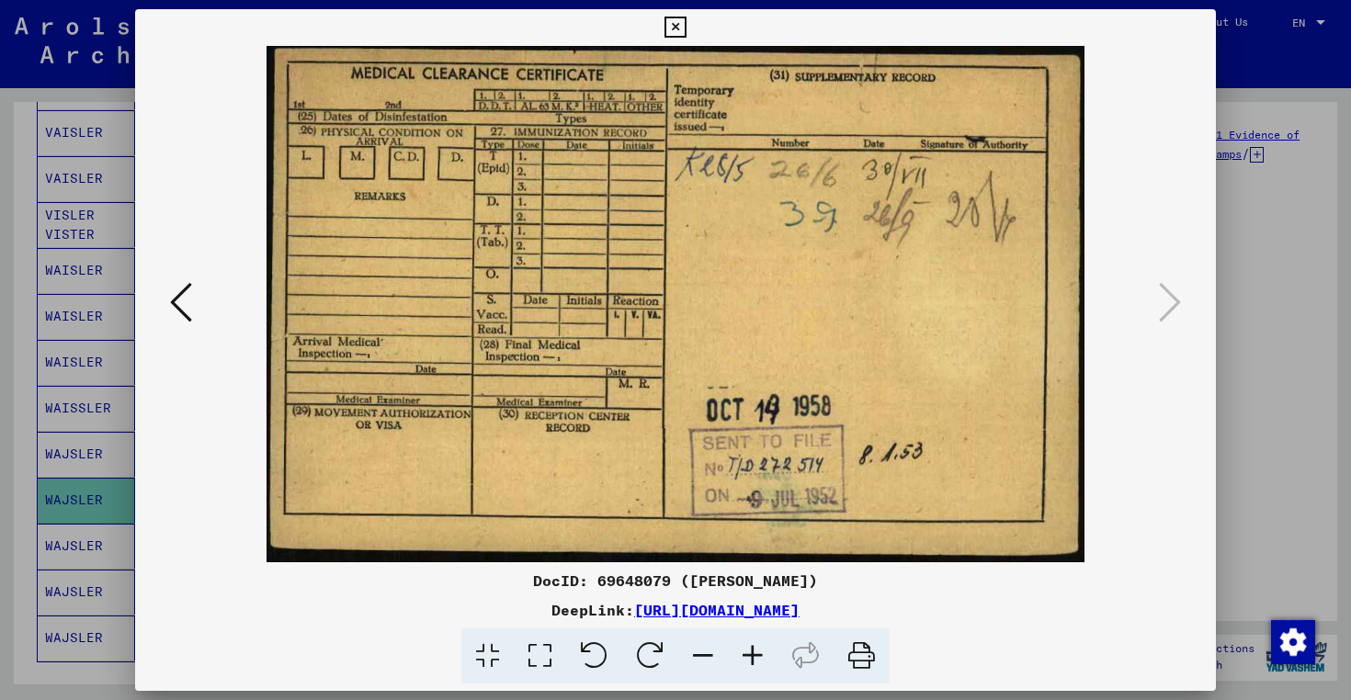
click at [178, 309] on icon at bounding box center [181, 302] width 22 height 44
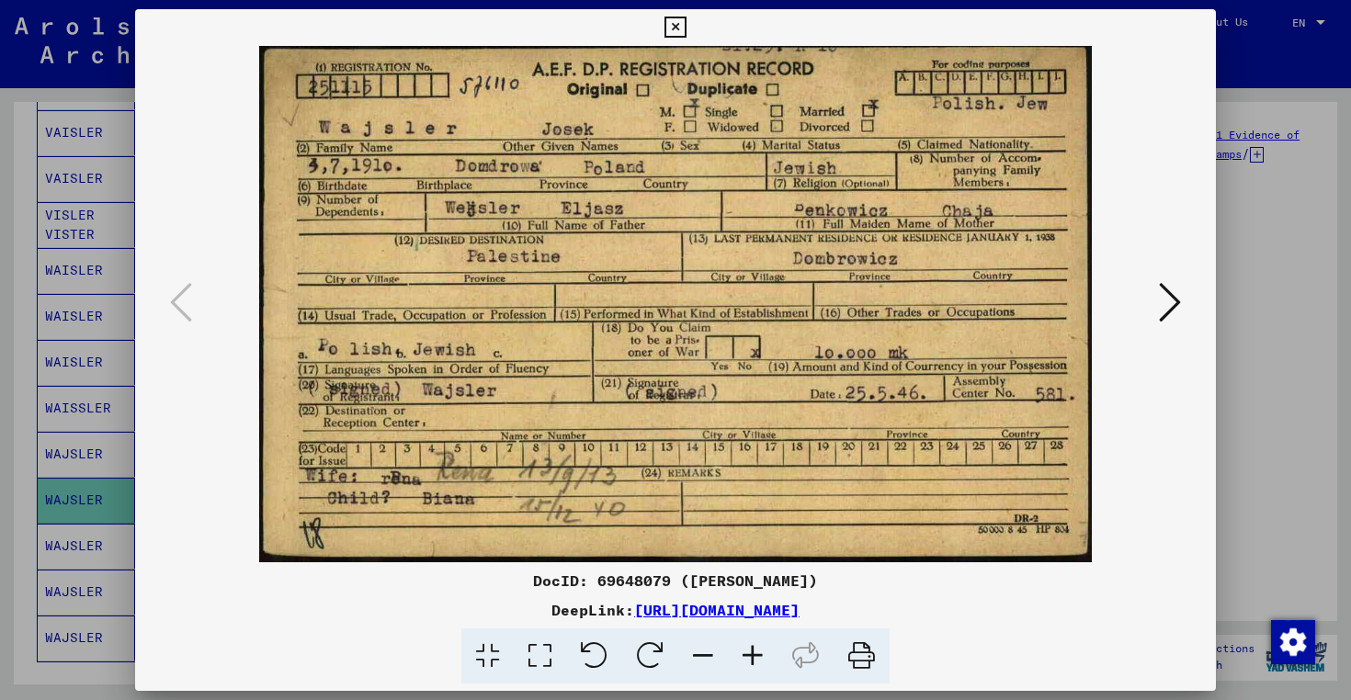
click at [674, 23] on icon at bounding box center [674, 28] width 21 height 22
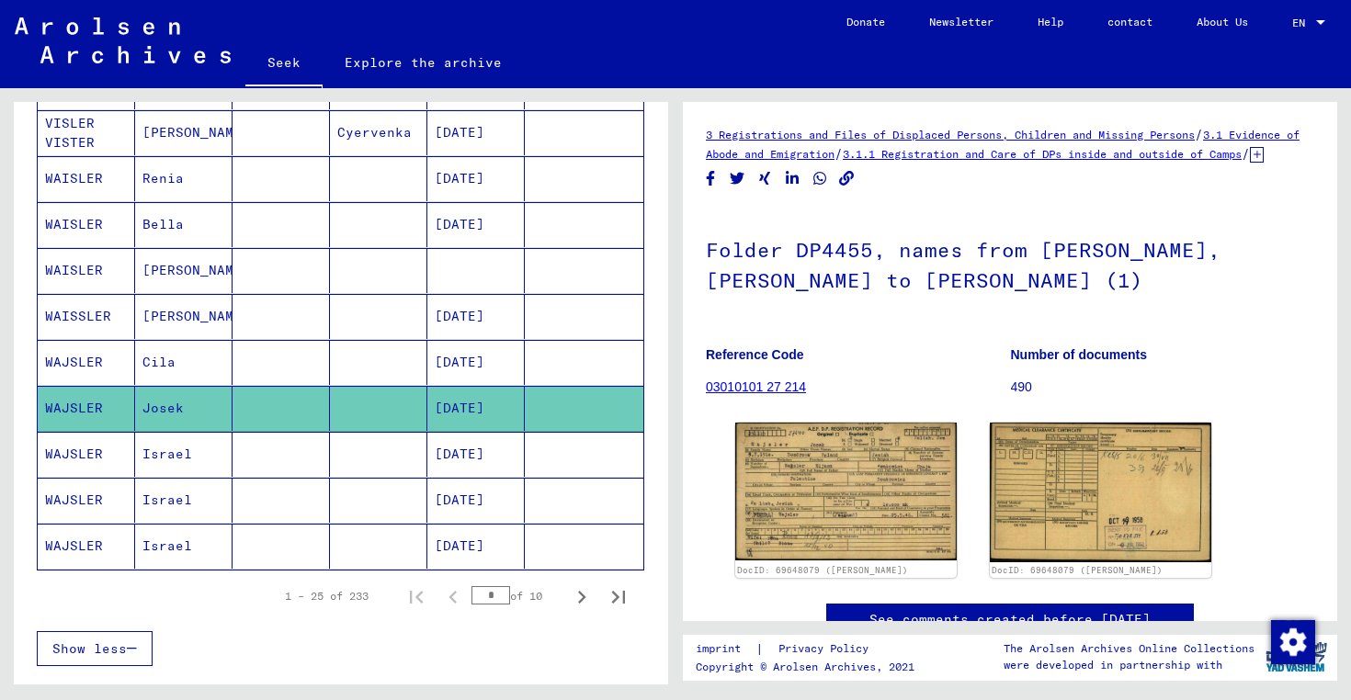
scroll to position [957, 0]
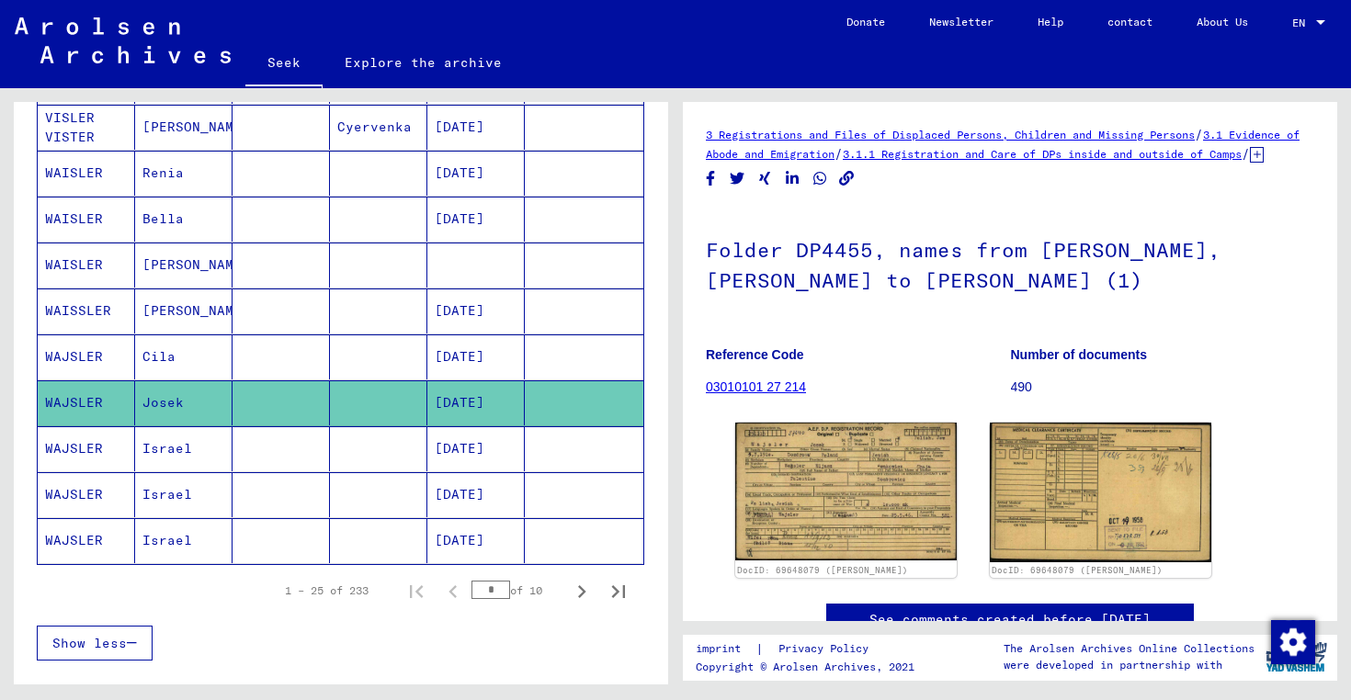
click at [82, 448] on font "WAJSLER" at bounding box center [74, 448] width 58 height 17
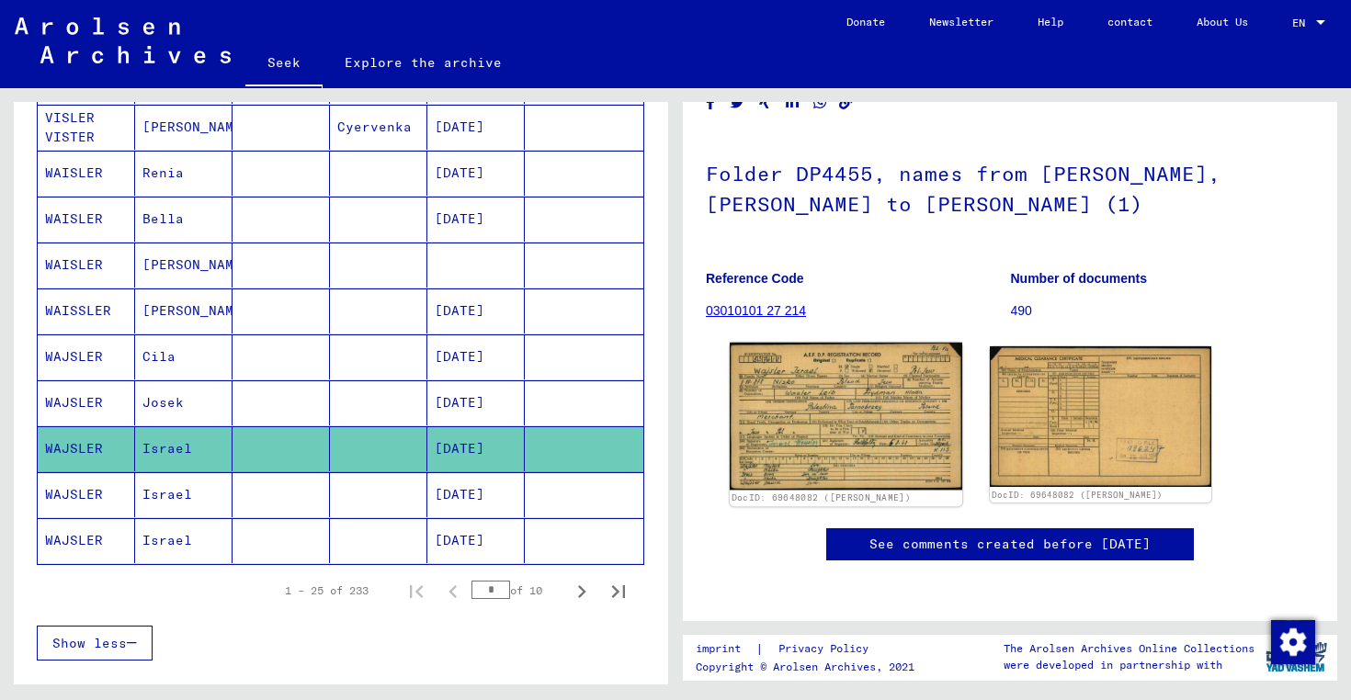
scroll to position [152, 0]
click at [837, 356] on img at bounding box center [846, 417] width 233 height 148
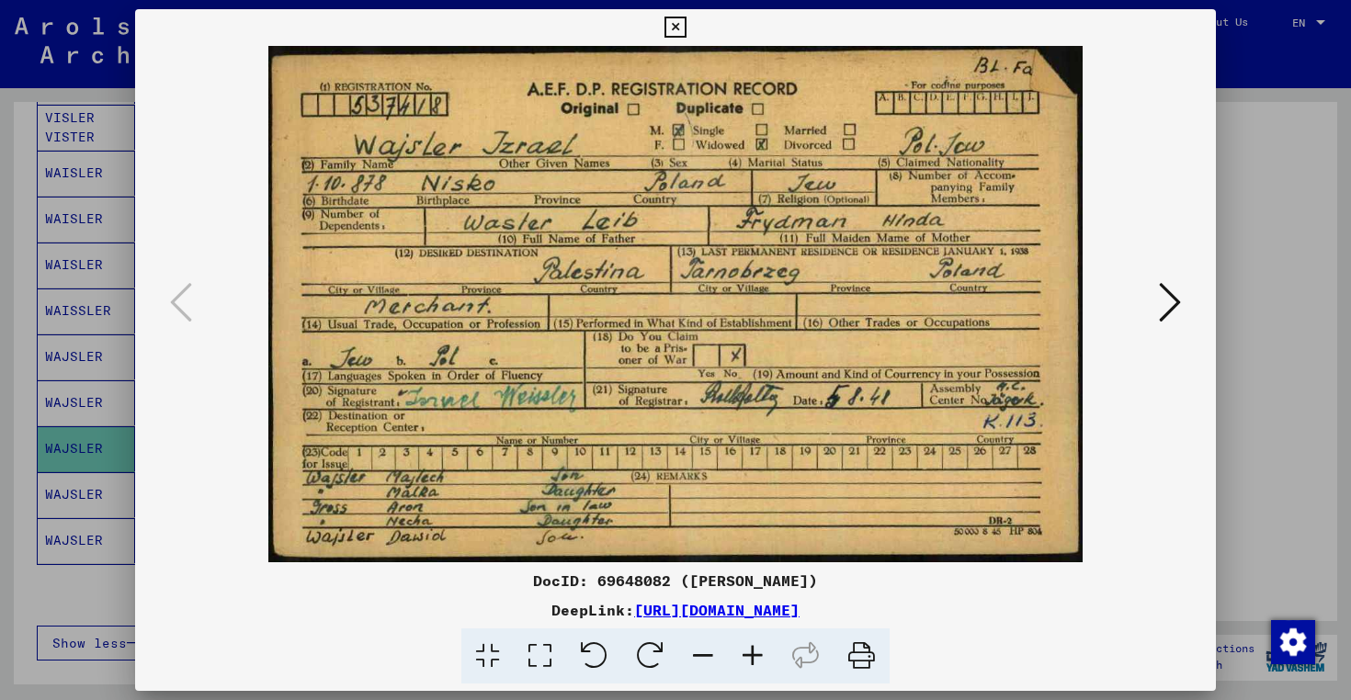
click at [673, 27] on icon at bounding box center [674, 28] width 21 height 22
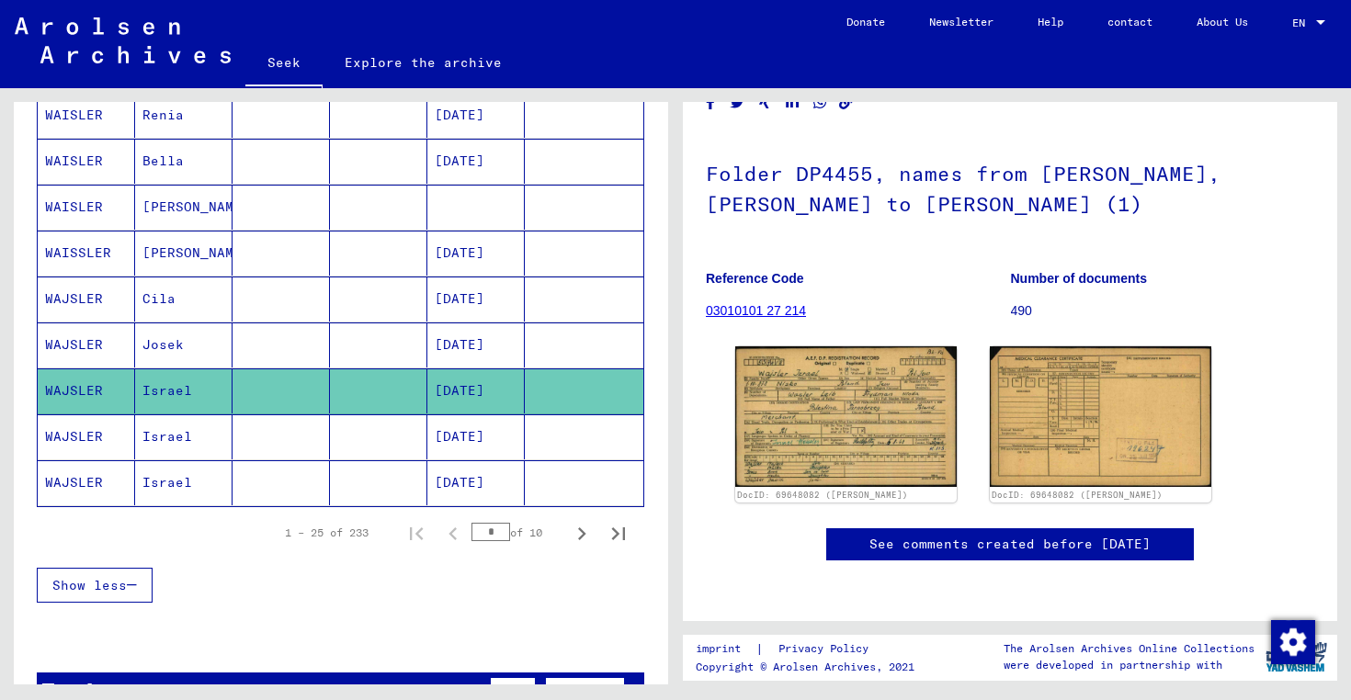
scroll to position [1019, 0]
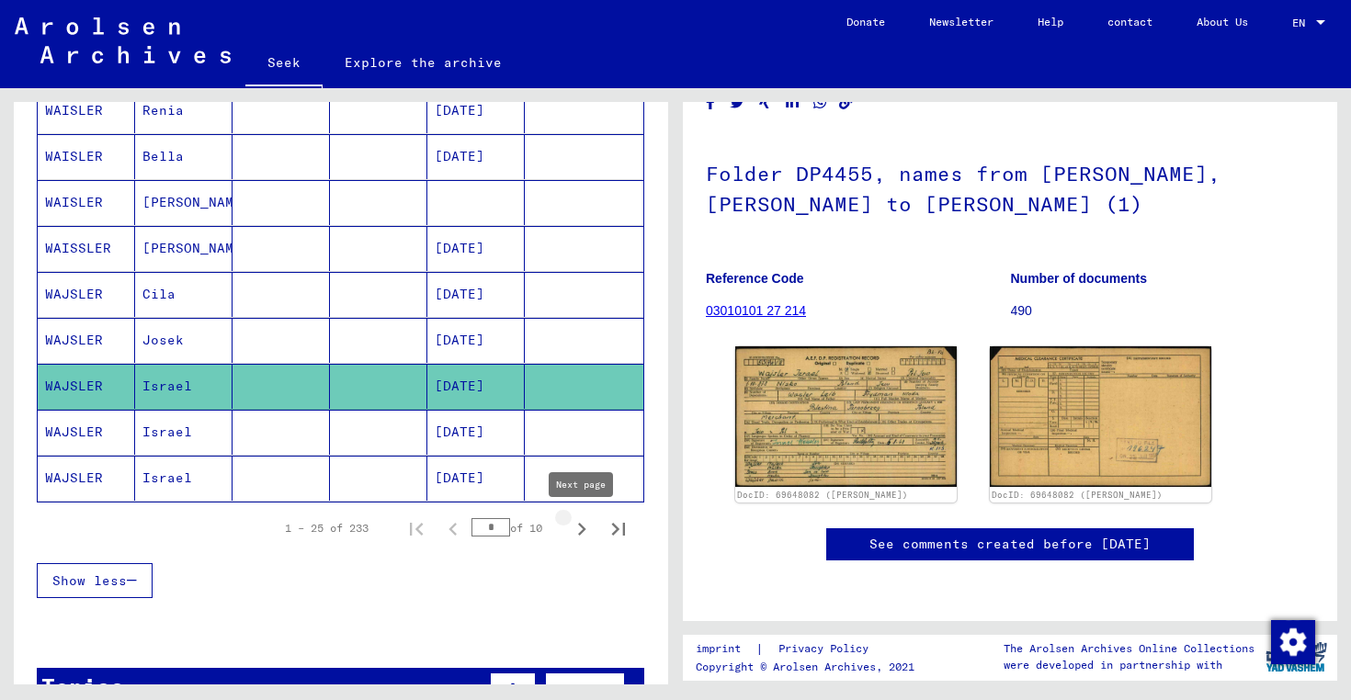
click at [582, 527] on icon "Next page" at bounding box center [582, 529] width 26 height 26
type input "*"
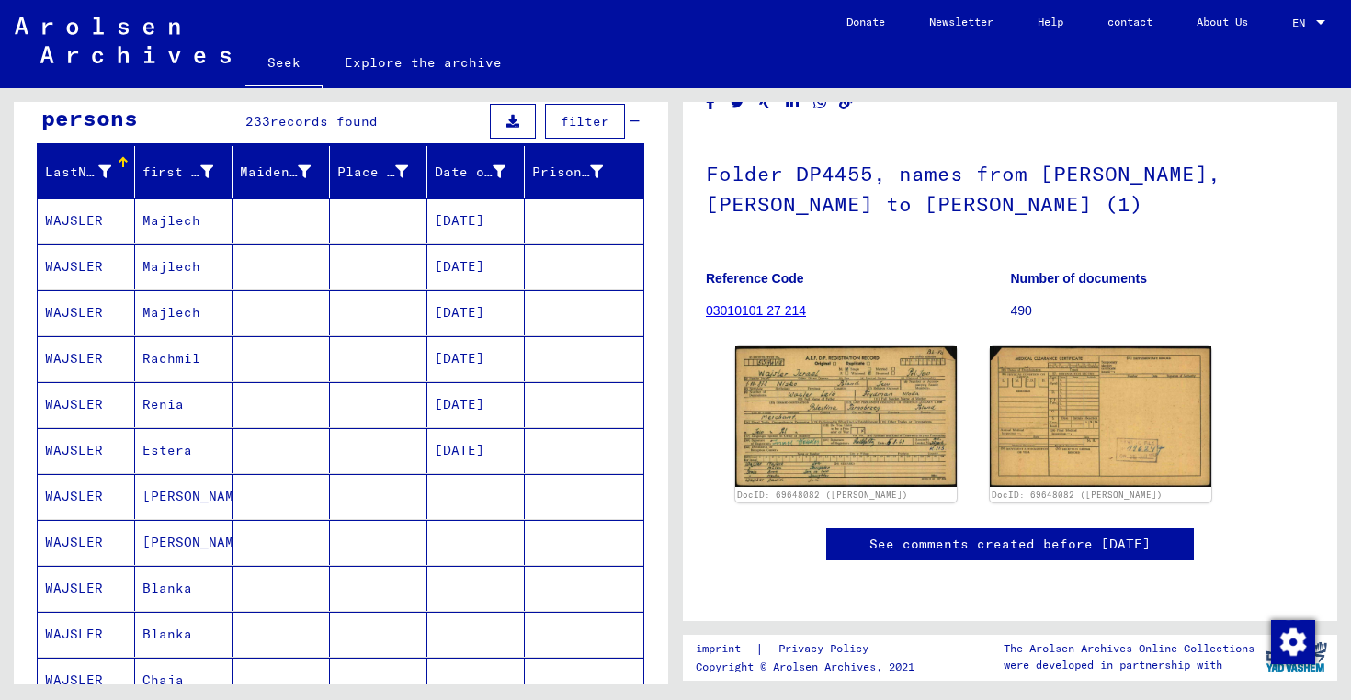
scroll to position [173, 0]
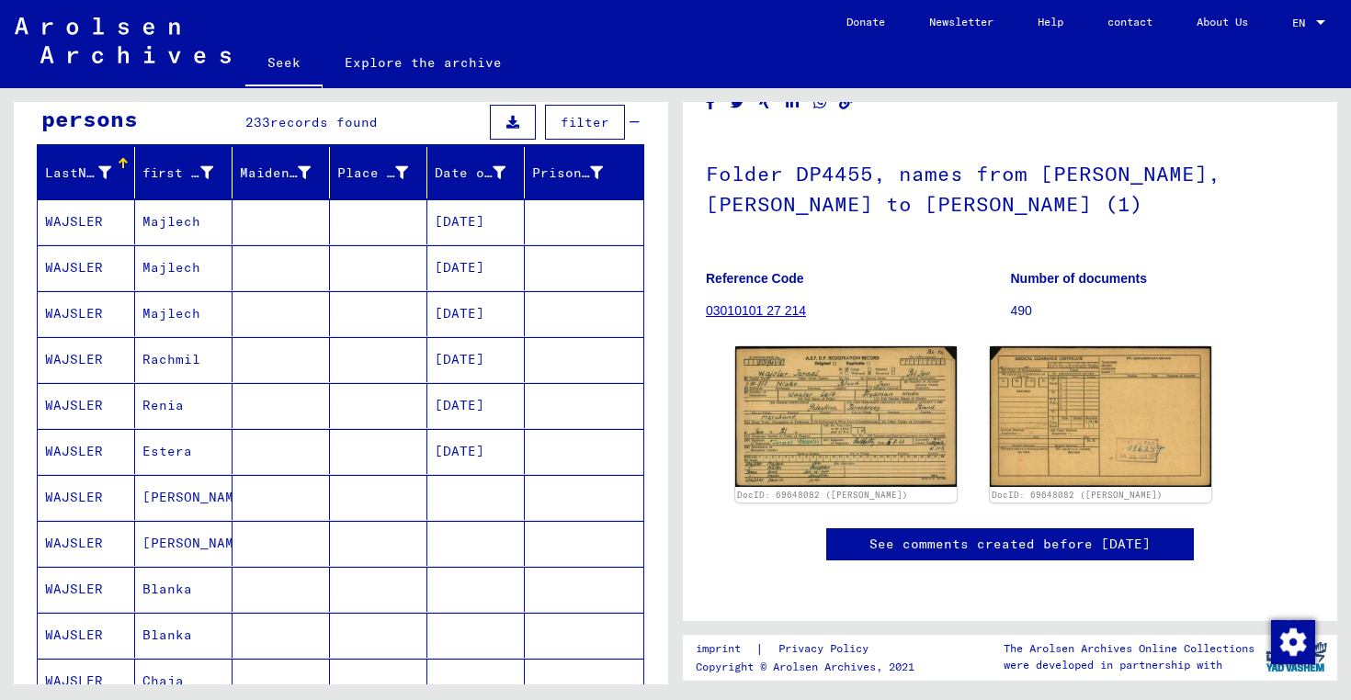
click at [171, 221] on font "Majlech" at bounding box center [171, 221] width 58 height 17
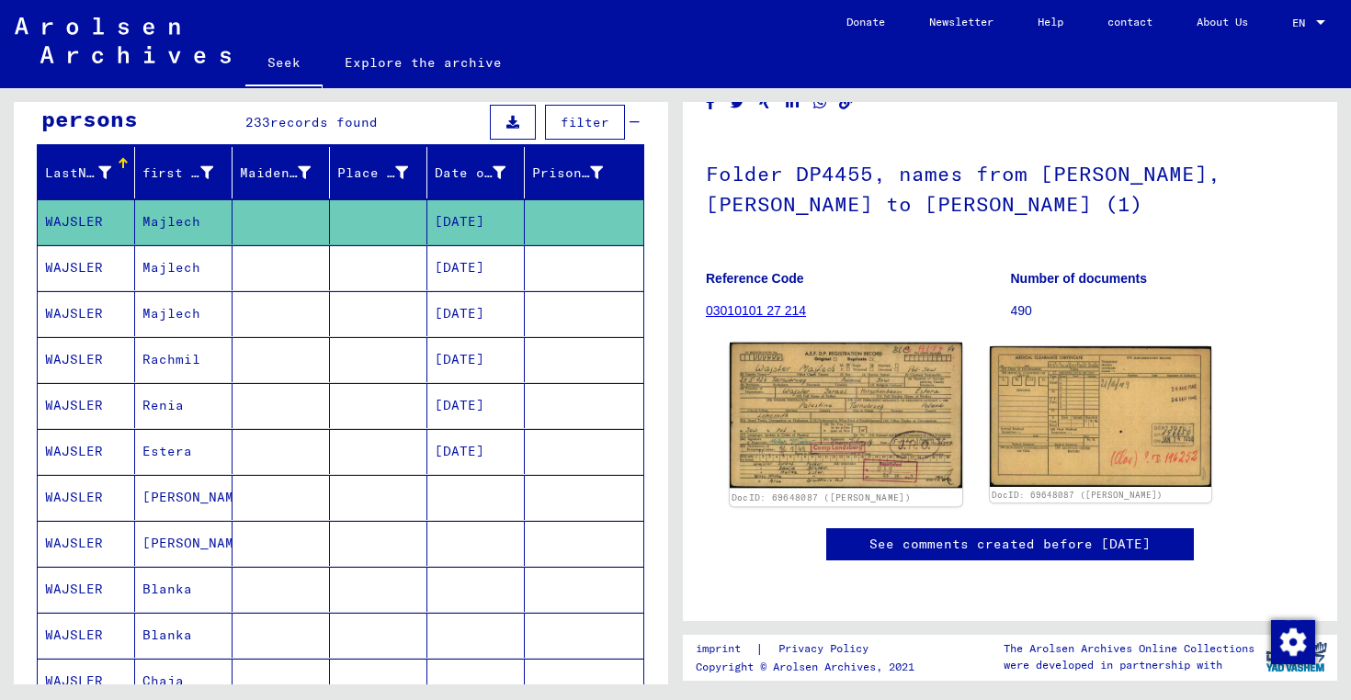
scroll to position [129, 0]
click at [818, 381] on img at bounding box center [846, 416] width 233 height 146
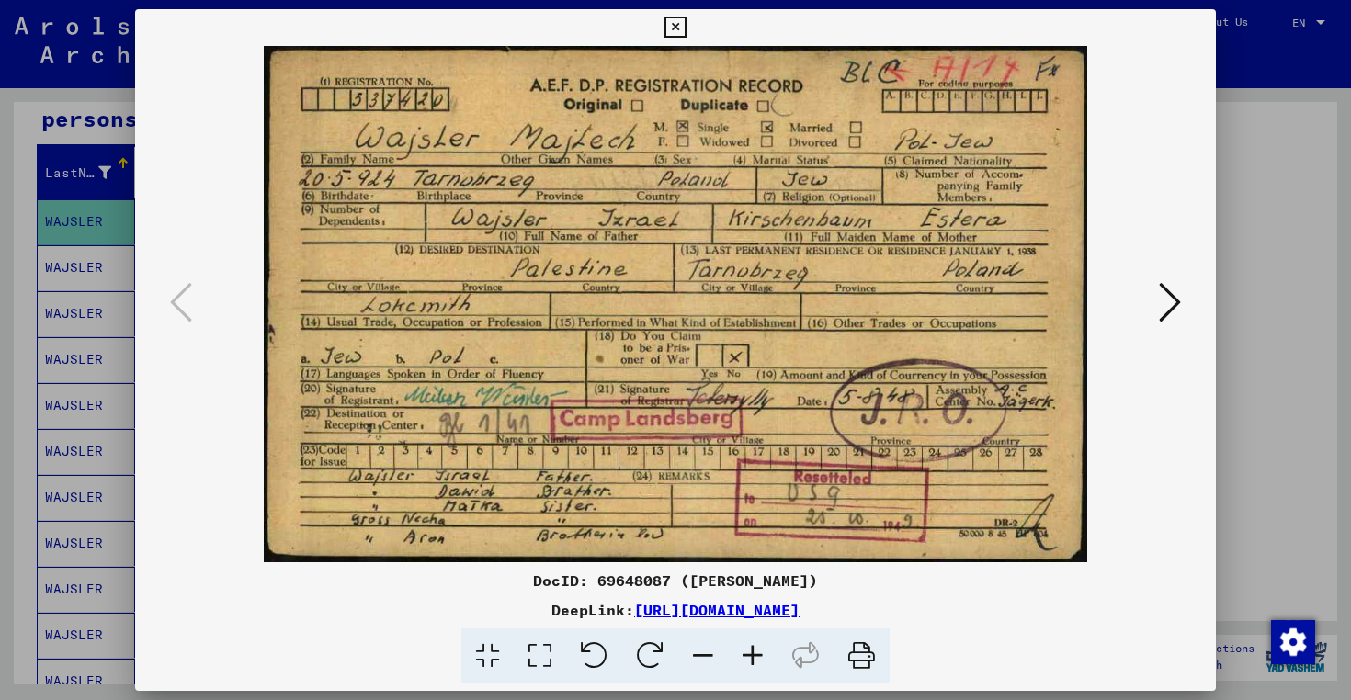
click at [679, 28] on icon at bounding box center [674, 28] width 21 height 22
